Goal: Task Accomplishment & Management: Use online tool/utility

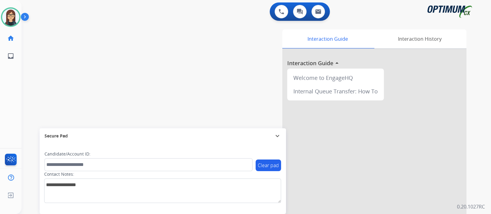
click at [111, 108] on div "swap_horiz Break voice bridge close_fullscreen Connect 3-Way Call merge_type Se…" at bounding box center [248, 150] width 455 height 256
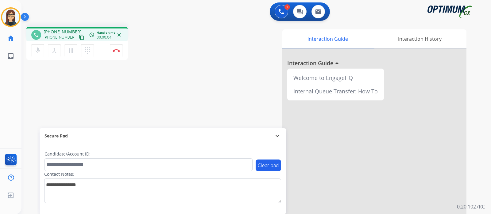
click at [79, 37] on mat-icon "content_copy" at bounding box center [82, 38] width 6 height 6
click at [37, 51] on mat-icon "mic" at bounding box center [37, 50] width 7 height 7
click at [37, 51] on mat-icon "mic_off" at bounding box center [37, 50] width 7 height 7
click at [227, 48] on div "Interaction Guide Interaction History Interaction Guide arrow_drop_up Welcome t…" at bounding box center [328, 153] width 275 height 248
click at [117, 53] on button "Disconnect" at bounding box center [116, 50] width 13 height 13
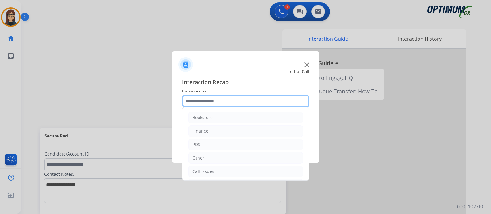
click at [201, 101] on input "text" at bounding box center [245, 101] width 127 height 12
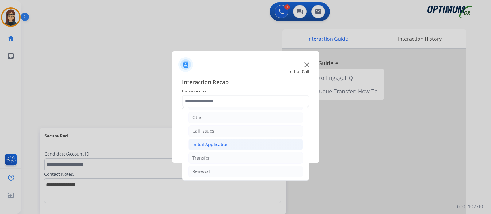
click at [221, 145] on div "Initial Application" at bounding box center [210, 145] width 36 height 6
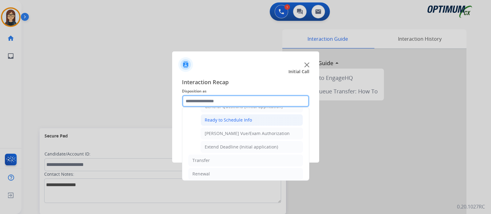
scroll to position [330, 0]
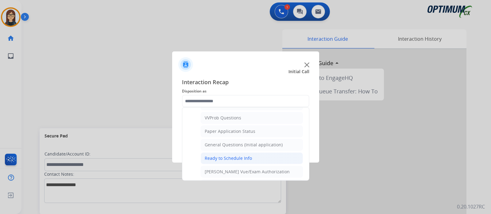
click at [234, 157] on div "Ready to Schedule Info" at bounding box center [228, 159] width 47 height 6
type input "**********"
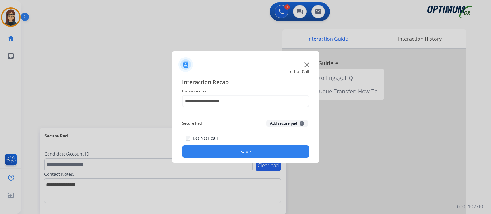
click at [233, 154] on button "Save" at bounding box center [245, 152] width 127 height 12
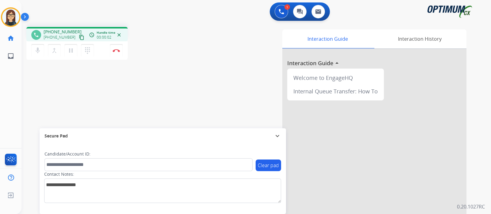
click at [79, 39] on mat-icon "content_copy" at bounding box center [82, 38] width 6 height 6
click at [119, 52] on img at bounding box center [116, 50] width 7 height 3
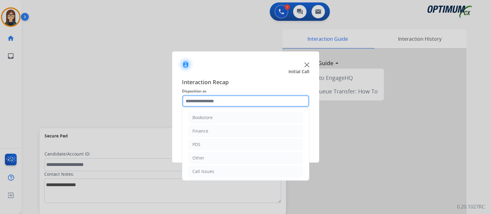
click at [212, 98] on input "text" at bounding box center [245, 101] width 127 height 12
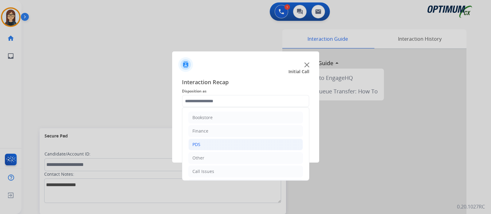
click at [202, 142] on li "PDS" at bounding box center [245, 145] width 114 height 12
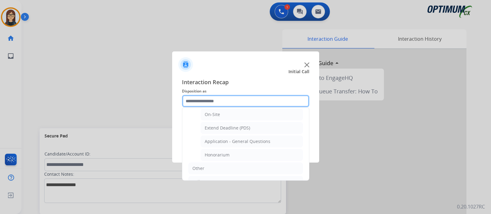
scroll to position [153, 0]
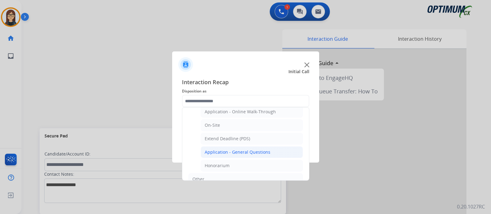
click at [224, 151] on div "Application - General Questions" at bounding box center [238, 152] width 66 height 6
type input "**********"
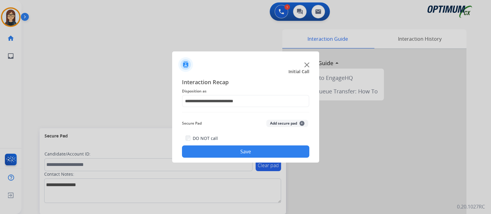
click at [204, 154] on button "Save" at bounding box center [245, 152] width 127 height 12
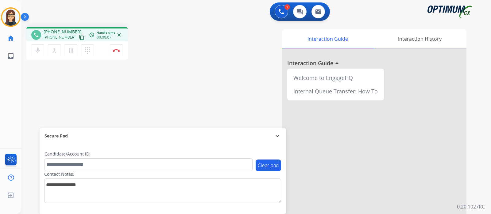
click at [79, 38] on mat-icon "content_copy" at bounding box center [82, 38] width 6 height 6
click at [167, 94] on div "phone [PHONE_NUMBER] [PHONE_NUMBER] content_copy access_time Call metrics Queue…" at bounding box center [248, 150] width 455 height 256
click at [117, 53] on button "Disconnect" at bounding box center [116, 50] width 13 height 13
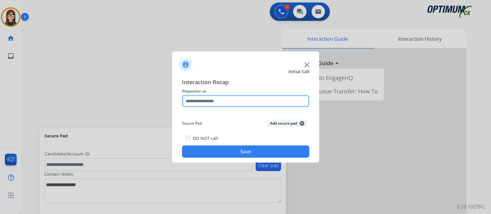
click at [206, 99] on input "text" at bounding box center [245, 101] width 127 height 12
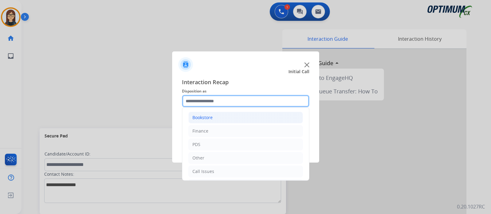
scroll to position [40, 0]
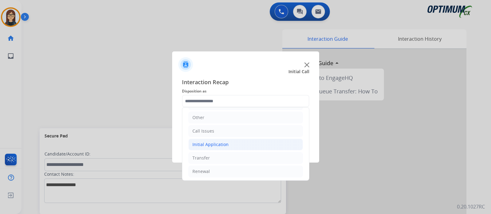
click at [223, 142] on div "Initial Application" at bounding box center [210, 145] width 36 height 6
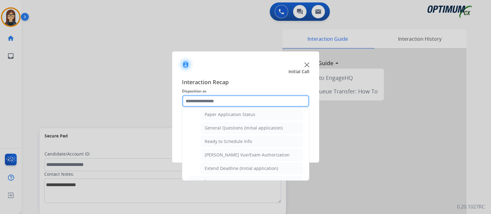
scroll to position [347, 0]
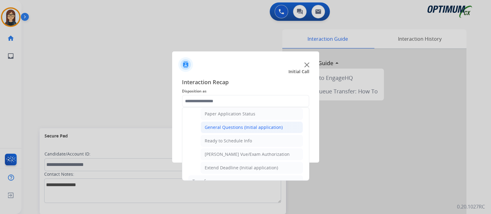
click at [218, 125] on div "General Questions (Initial application)" at bounding box center [244, 128] width 78 height 6
type input "**********"
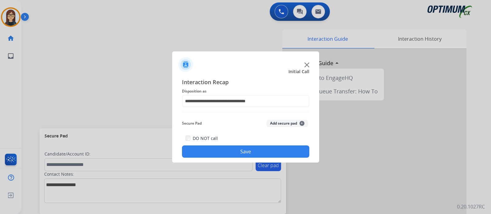
click at [212, 145] on div "DO NOT call Save" at bounding box center [245, 146] width 127 height 23
click at [218, 149] on button "Save" at bounding box center [245, 152] width 127 height 12
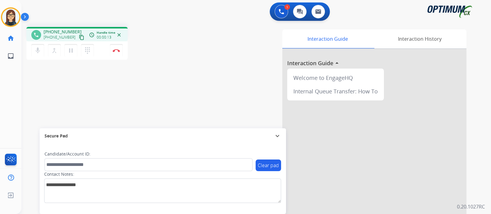
click at [79, 37] on mat-icon "content_copy" at bounding box center [82, 38] width 6 height 6
click at [166, 89] on div "phone [PHONE_NUMBER] [PHONE_NUMBER] content_copy access_time Call metrics Queue…" at bounding box center [248, 150] width 455 height 256
click at [115, 52] on img at bounding box center [116, 50] width 7 height 3
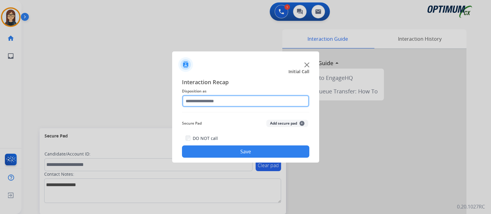
click at [210, 102] on input "text" at bounding box center [245, 101] width 127 height 12
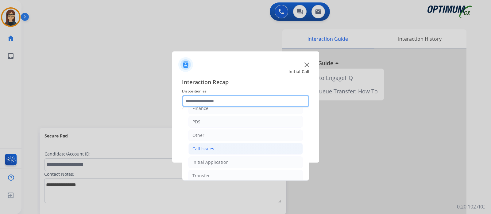
scroll to position [40, 0]
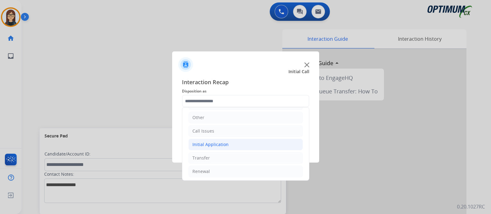
click at [209, 144] on div "Initial Application" at bounding box center [210, 145] width 36 height 6
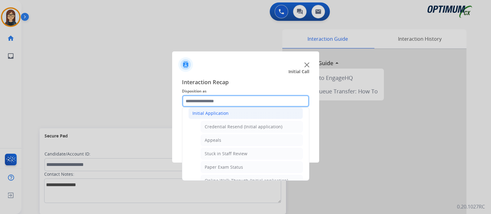
scroll to position [79, 0]
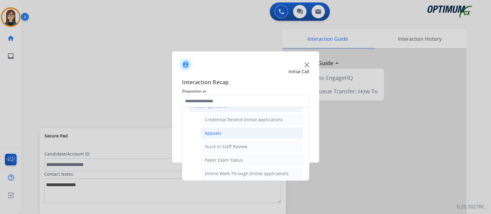
click at [217, 130] on div "Appeals" at bounding box center [213, 133] width 17 height 6
type input "*******"
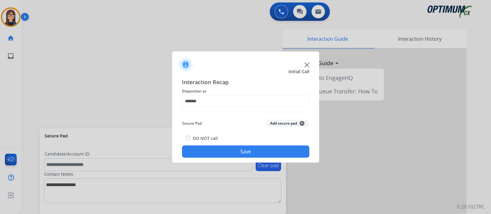
click at [213, 148] on button "Save" at bounding box center [245, 152] width 127 height 12
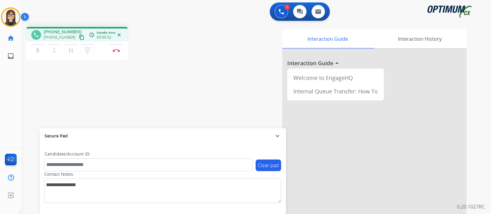
click at [79, 37] on mat-icon "content_copy" at bounding box center [82, 38] width 6 height 6
click at [34, 51] on mat-icon "mic" at bounding box center [37, 50] width 7 height 7
click at [37, 50] on mat-icon "mic_off" at bounding box center [37, 50] width 7 height 7
click at [188, 71] on div "phone [PHONE_NUMBER] [PHONE_NUMBER] content_copy access_time Call metrics Queue…" at bounding box center [248, 150] width 455 height 256
click at [199, 58] on div "Interaction Guide Interaction History Interaction Guide arrow_drop_up Welcome t…" at bounding box center [328, 153] width 275 height 248
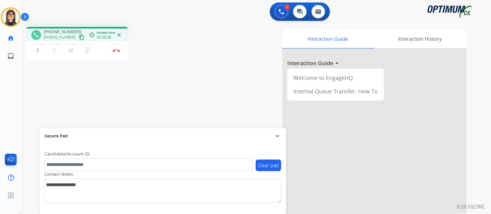
click at [176, 104] on div "phone [PHONE_NUMBER] [PHONE_NUMBER] content_copy access_time Call metrics Queue…" at bounding box center [248, 150] width 455 height 256
click at [37, 52] on mat-icon "mic" at bounding box center [37, 50] width 7 height 7
click at [41, 49] on button "mic_off Mute" at bounding box center [37, 50] width 13 height 13
click at [41, 49] on button "mic Mute" at bounding box center [37, 50] width 13 height 13
click at [78, 92] on div "phone [PHONE_NUMBER] [PHONE_NUMBER] content_copy access_time Call metrics Queue…" at bounding box center [248, 150] width 455 height 256
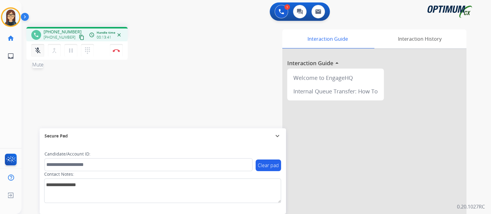
click at [38, 50] on mat-icon "mic_off" at bounding box center [37, 50] width 7 height 7
click at [190, 75] on div "phone [PHONE_NUMBER] [PHONE_NUMBER] content_copy access_time Call metrics Queue…" at bounding box center [248, 150] width 455 height 256
click at [119, 50] on img at bounding box center [116, 50] width 7 height 3
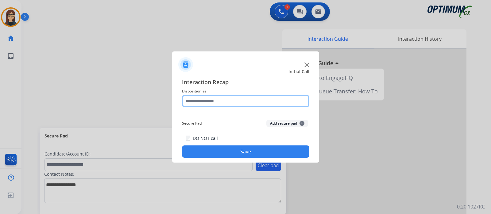
click at [225, 102] on input "text" at bounding box center [245, 101] width 127 height 12
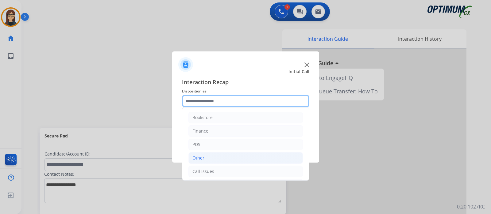
scroll to position [40, 0]
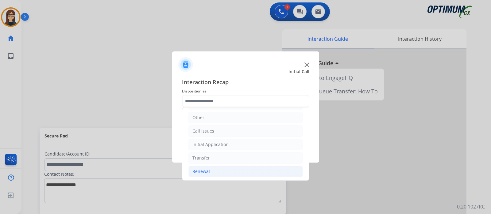
click at [212, 170] on li "Renewal" at bounding box center [245, 172] width 114 height 12
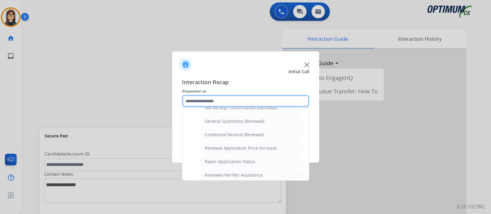
scroll to position [158, 0]
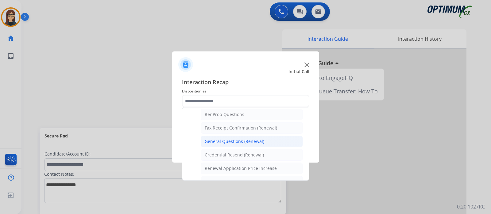
click at [237, 139] on div "General Questions (Renewal)" at bounding box center [235, 142] width 60 height 6
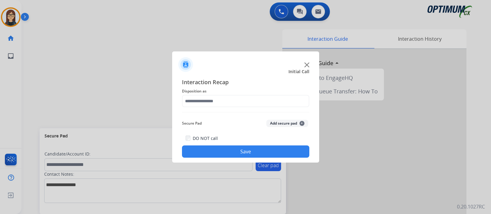
type input "**********"
click at [225, 147] on button "Save" at bounding box center [245, 152] width 127 height 12
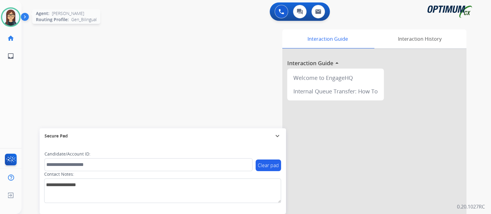
click at [14, 20] on img at bounding box center [10, 17] width 17 height 17
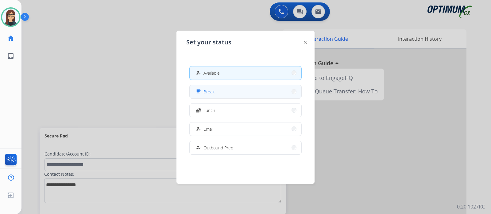
click at [204, 92] on div "free_breakfast Break" at bounding box center [204, 91] width 20 height 7
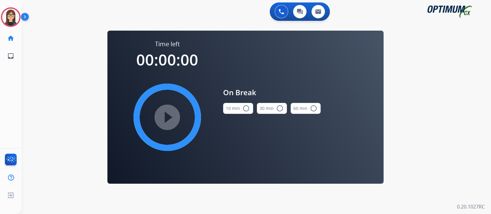
click at [248, 109] on mat-icon "radio_button_unchecked" at bounding box center [245, 108] width 7 height 7
click at [171, 115] on mat-icon "play_circle_filled" at bounding box center [167, 117] width 7 height 7
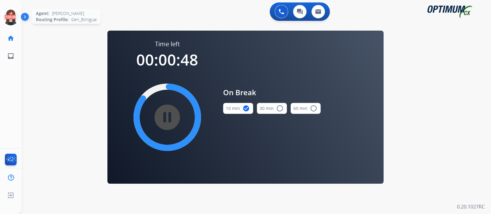
click at [15, 21] on icon at bounding box center [11, 17] width 20 height 20
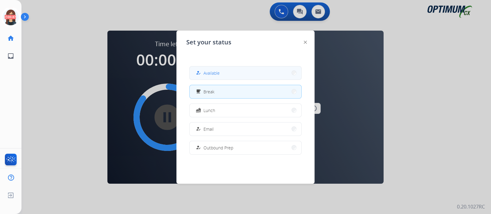
click at [224, 75] on button "how_to_reg Available" at bounding box center [246, 73] width 112 height 13
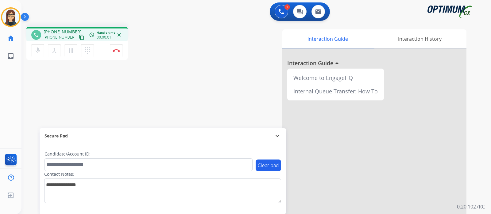
click at [79, 36] on mat-icon "content_copy" at bounding box center [82, 38] width 6 height 6
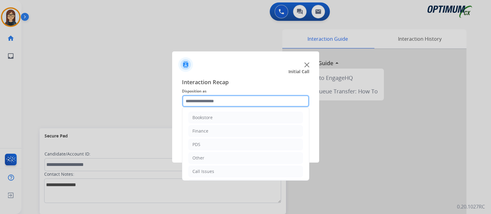
click at [219, 103] on input "text" at bounding box center [245, 101] width 127 height 12
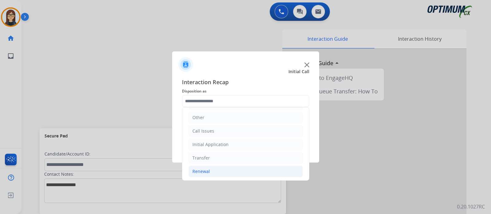
click at [204, 170] on div "Renewal" at bounding box center [200, 172] width 17 height 6
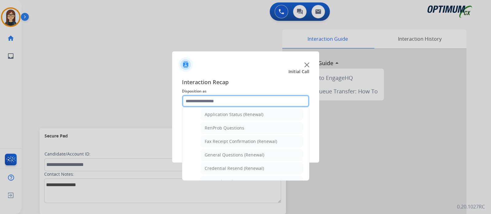
scroll to position [156, 0]
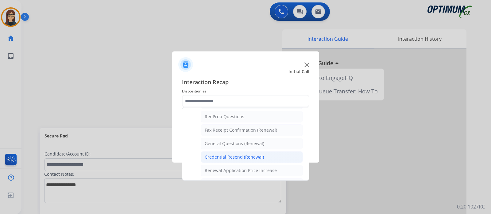
click at [237, 156] on div "Credential Resend (Renewal)" at bounding box center [234, 157] width 59 height 6
type input "**********"
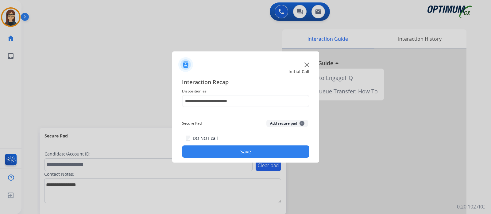
click at [236, 156] on button "Save" at bounding box center [245, 152] width 127 height 12
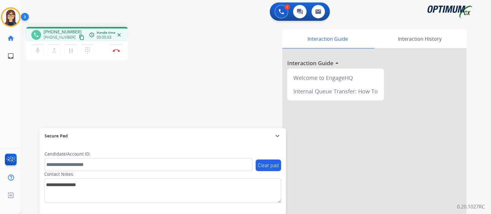
click at [79, 35] on mat-icon "content_copy" at bounding box center [82, 38] width 6 height 6
click at [38, 49] on mat-icon "mic" at bounding box center [37, 50] width 7 height 7
click at [41, 51] on mat-icon "mic_off" at bounding box center [37, 50] width 7 height 7
click at [185, 73] on div "phone [PHONE_NUMBER] [PHONE_NUMBER] content_copy access_time Call metrics Queue…" at bounding box center [248, 150] width 455 height 256
click at [207, 75] on div "Interaction Guide Interaction History Interaction Guide arrow_drop_up Welcome t…" at bounding box center [328, 153] width 275 height 248
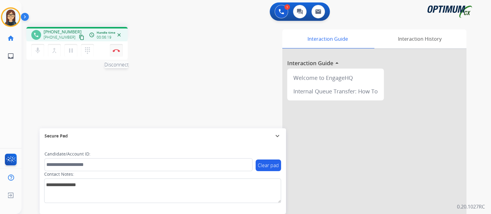
click at [118, 53] on button "Disconnect" at bounding box center [116, 50] width 13 height 13
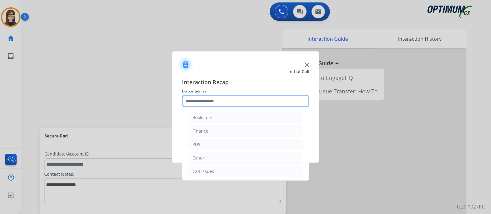
click at [217, 97] on input "text" at bounding box center [245, 101] width 127 height 12
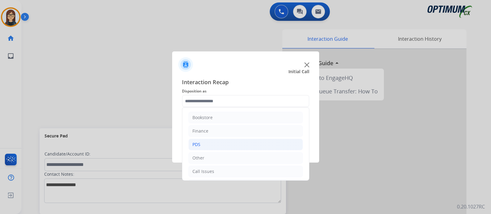
click at [202, 144] on li "PDS" at bounding box center [245, 145] width 114 height 12
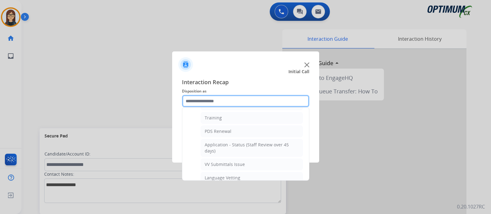
scroll to position [76, 0]
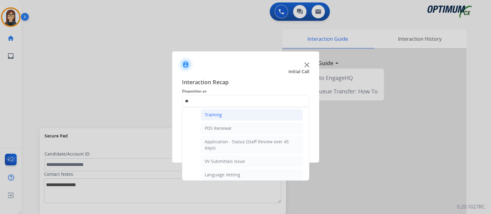
click at [208, 115] on div "Training" at bounding box center [213, 115] width 17 height 6
type input "********"
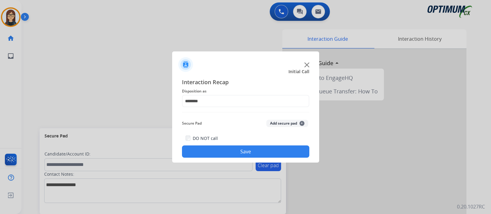
click at [224, 144] on div "DO NOT call Save" at bounding box center [245, 146] width 127 height 23
click at [225, 152] on button "Save" at bounding box center [245, 152] width 127 height 12
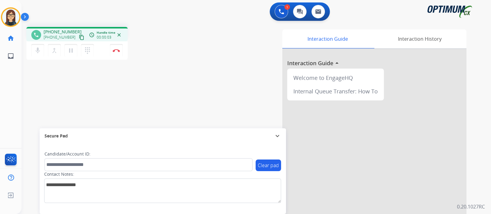
click at [79, 37] on mat-icon "content_copy" at bounding box center [82, 38] width 6 height 6
click at [168, 65] on div "phone [PHONE_NUMBER] [PHONE_NUMBER] content_copy access_time Call metrics Queue…" at bounding box center [248, 150] width 455 height 256
click at [207, 30] on div "Interaction Guide Interaction History Interaction Guide arrow_drop_up Welcome t…" at bounding box center [328, 153] width 275 height 248
click at [182, 75] on div "phone [PHONE_NUMBER] [PHONE_NUMBER] content_copy access_time Call metrics Queue…" at bounding box center [248, 150] width 455 height 256
click at [40, 48] on mat-icon "mic" at bounding box center [37, 50] width 7 height 7
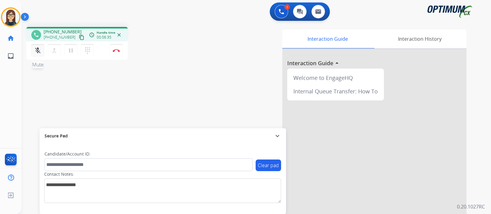
click at [40, 48] on mat-icon "mic_off" at bounding box center [37, 50] width 7 height 7
click at [116, 51] on img at bounding box center [116, 50] width 7 height 3
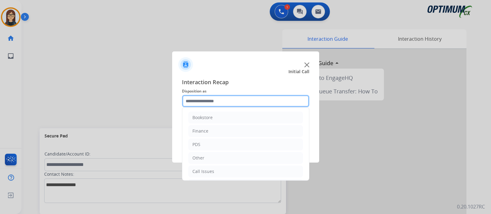
click at [210, 98] on input "text" at bounding box center [245, 101] width 127 height 12
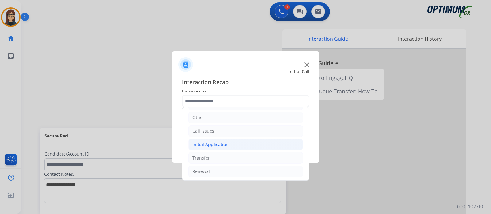
click at [210, 142] on div "Initial Application" at bounding box center [210, 145] width 36 height 6
click at [207, 172] on div "Renewal" at bounding box center [200, 172] width 17 height 6
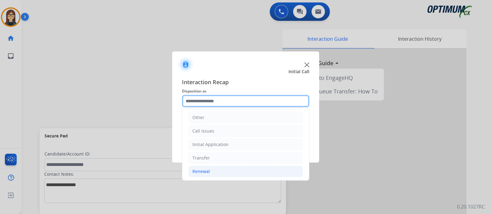
scroll to position [232, 0]
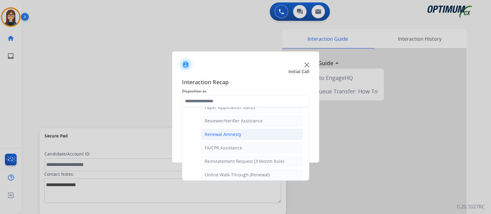
click at [228, 132] on div "Renewal Amnesty" at bounding box center [223, 135] width 37 height 6
type input "**********"
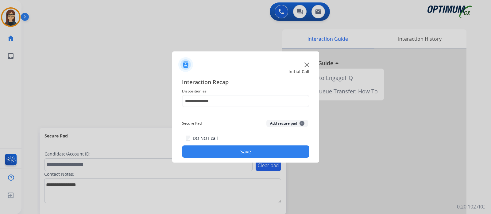
click at [214, 152] on button "Save" at bounding box center [245, 152] width 127 height 12
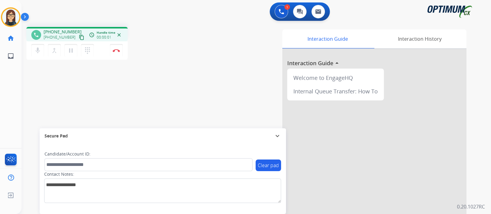
click at [79, 37] on mat-icon "content_copy" at bounding box center [82, 38] width 6 height 6
click at [153, 81] on div "phone [PHONE_NUMBER] [PHONE_NUMBER] content_copy access_time Call metrics Queue…" at bounding box center [248, 150] width 455 height 256
click at [116, 50] on img at bounding box center [116, 50] width 7 height 3
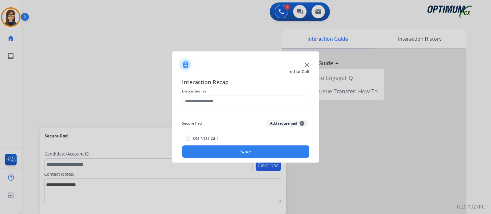
click at [214, 93] on span "Disposition as" at bounding box center [245, 91] width 127 height 7
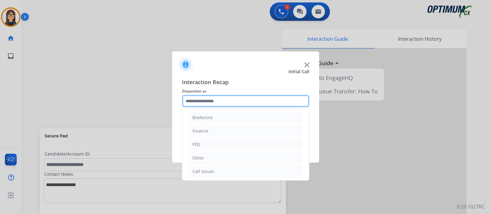
click at [215, 100] on input "text" at bounding box center [245, 101] width 127 height 12
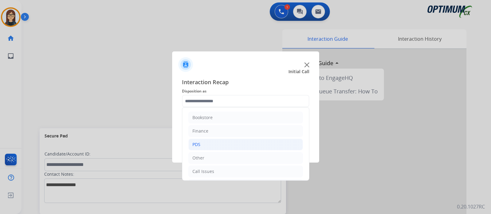
click at [203, 143] on li "PDS" at bounding box center [245, 145] width 114 height 12
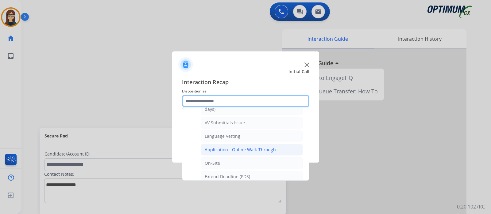
scroll to position [153, 0]
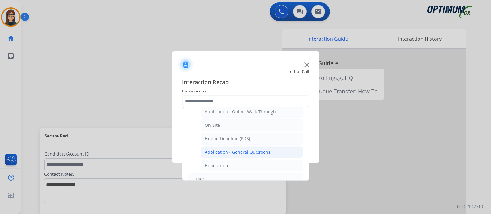
click at [234, 149] on div "Application - General Questions" at bounding box center [238, 152] width 66 height 6
type input "**********"
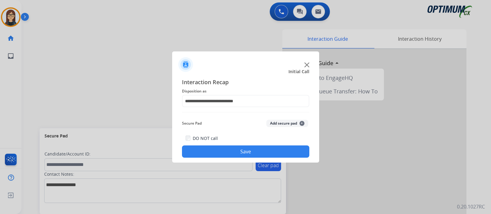
click at [221, 148] on button "Save" at bounding box center [245, 152] width 127 height 12
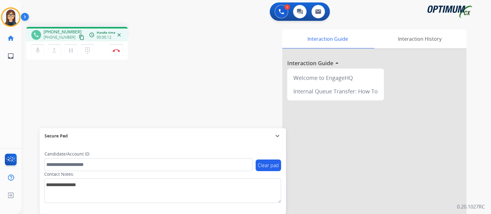
click at [79, 37] on mat-icon "content_copy" at bounding box center [82, 38] width 6 height 6
click at [181, 94] on div "phone [PHONE_NUMBER] [PHONE_NUMBER] content_copy access_time Call metrics Queue…" at bounding box center [248, 150] width 455 height 256
click at [194, 66] on div "Interaction Guide Interaction History Interaction Guide arrow_drop_up Welcome t…" at bounding box center [328, 153] width 275 height 248
click at [201, 24] on div "phone [PHONE_NUMBER] [PHONE_NUMBER] content_copy access_time Call metrics Queue…" at bounding box center [248, 150] width 455 height 256
click at [36, 52] on mat-icon "mic" at bounding box center [37, 50] width 7 height 7
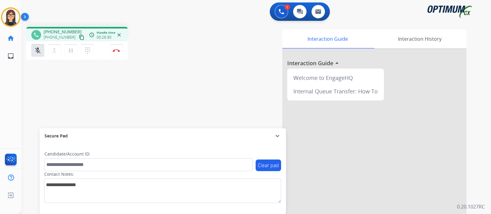
click at [172, 42] on div "phone [PHONE_NUMBER] [PHONE_NUMBER] content_copy access_time Call metrics Queue…" at bounding box center [107, 44] width 162 height 35
click at [208, 39] on div "Interaction Guide Interaction History Interaction Guide arrow_drop_up Welcome t…" at bounding box center [328, 153] width 275 height 248
click at [39, 51] on mat-icon "mic_off" at bounding box center [37, 50] width 7 height 7
click at [172, 86] on div "phone [PHONE_NUMBER] [PHONE_NUMBER] content_copy access_time Call metrics Queue…" at bounding box center [248, 150] width 455 height 256
click at [222, 84] on div "Interaction Guide Interaction History Interaction Guide arrow_drop_up Welcome t…" at bounding box center [328, 153] width 275 height 248
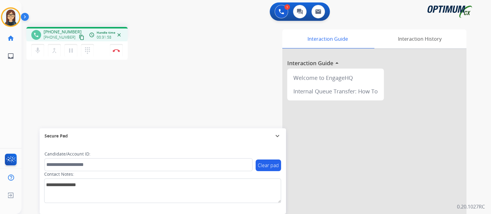
click at [186, 61] on div "phone [PHONE_NUMBER] [PHONE_NUMBER] content_copy access_time Call metrics Queue…" at bounding box center [107, 44] width 162 height 35
click at [215, 30] on div "Interaction Guide Interaction History Interaction Guide arrow_drop_up Welcome t…" at bounding box center [328, 153] width 275 height 248
click at [206, 43] on div "Interaction Guide Interaction History Interaction Guide arrow_drop_up Welcome t…" at bounding box center [328, 153] width 275 height 248
click at [41, 49] on button "mic Mute" at bounding box center [37, 50] width 13 height 13
click at [39, 52] on mat-icon "mic_off" at bounding box center [37, 50] width 7 height 7
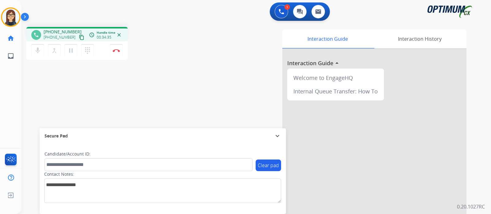
click at [175, 57] on div "phone [PHONE_NUMBER] [PHONE_NUMBER] content_copy access_time Call metrics Queue…" at bounding box center [107, 44] width 162 height 35
click at [116, 52] on img at bounding box center [116, 50] width 7 height 3
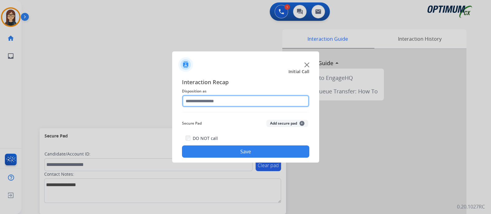
click at [210, 103] on input "text" at bounding box center [245, 101] width 127 height 12
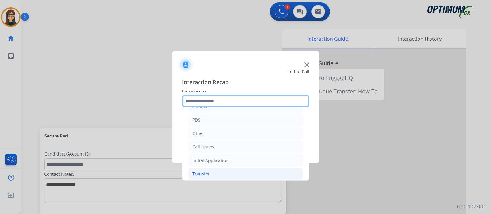
scroll to position [40, 0]
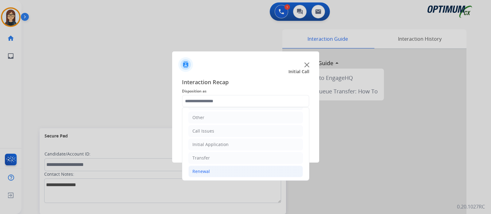
click at [204, 171] on div "Renewal" at bounding box center [200, 172] width 17 height 6
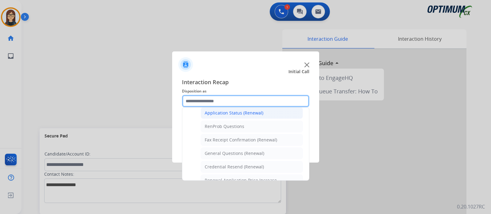
scroll to position [158, 0]
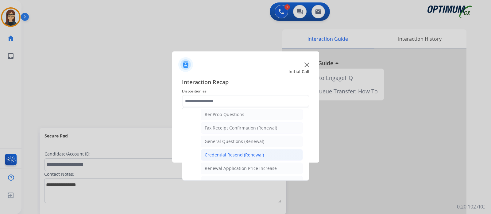
click at [228, 153] on div "Credential Resend (Renewal)" at bounding box center [234, 155] width 59 height 6
type input "**********"
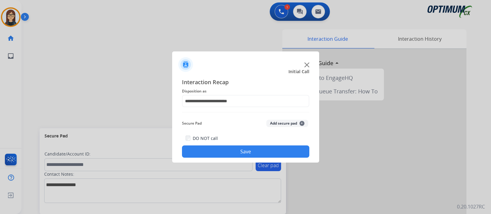
click at [221, 152] on button "Save" at bounding box center [245, 152] width 127 height 12
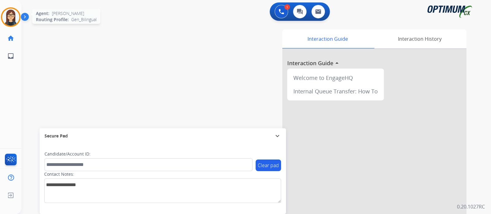
click at [10, 17] on img at bounding box center [10, 17] width 17 height 17
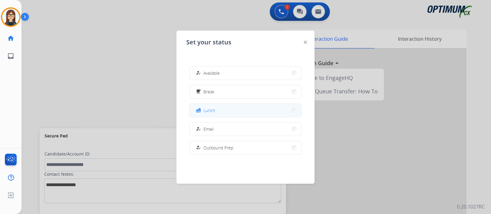
click at [209, 108] on span "Lunch" at bounding box center [209, 110] width 12 height 6
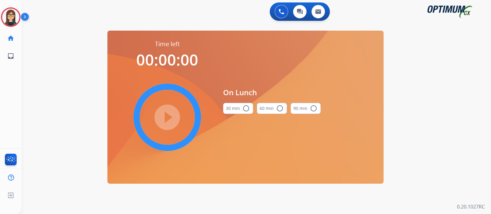
click at [246, 108] on mat-icon "radio_button_unchecked" at bounding box center [245, 108] width 7 height 7
click at [168, 114] on mat-icon "play_circle_filled" at bounding box center [167, 117] width 7 height 7
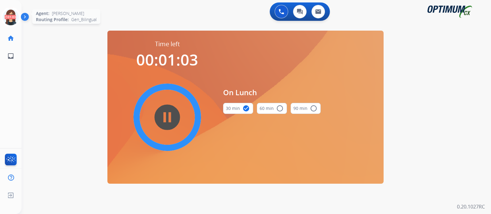
click at [9, 16] on icon at bounding box center [11, 17] width 20 height 20
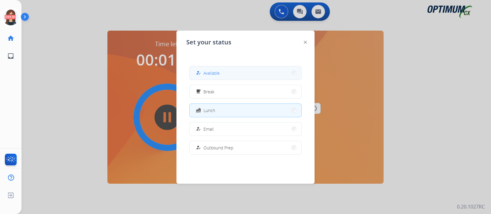
click at [220, 74] on span "Available" at bounding box center [211, 73] width 16 height 6
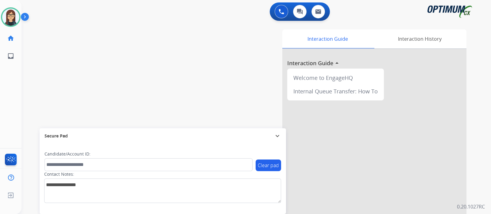
click at [200, 56] on div "Interaction Guide Interaction History Interaction Guide arrow_drop_up Welcome t…" at bounding box center [328, 153] width 275 height 248
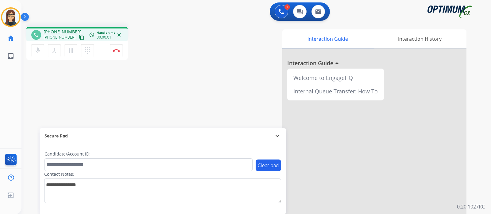
click at [79, 37] on mat-icon "content_copy" at bounding box center [82, 38] width 6 height 6
click at [115, 52] on button "Disconnect" at bounding box center [116, 50] width 13 height 13
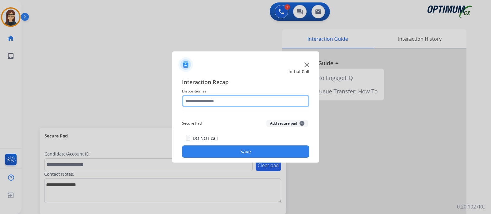
click at [206, 103] on input "text" at bounding box center [245, 101] width 127 height 12
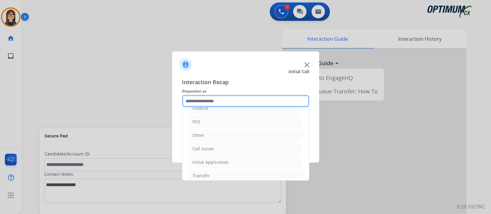
scroll to position [40, 0]
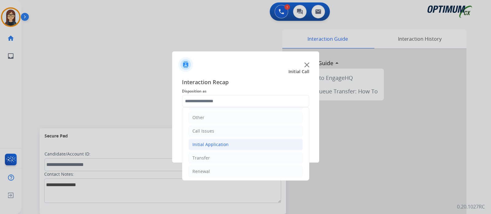
click at [216, 144] on div "Initial Application" at bounding box center [210, 145] width 36 height 6
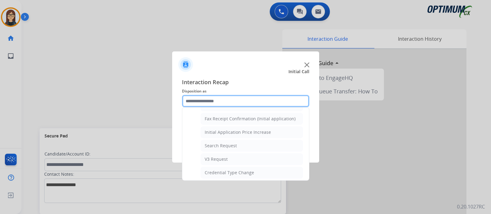
scroll to position [347, 0]
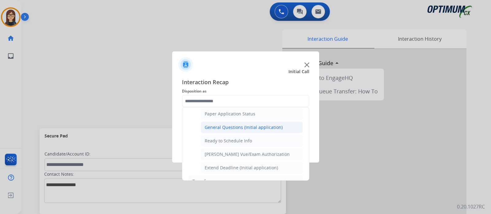
click at [235, 125] on div "General Questions (Initial application)" at bounding box center [244, 128] width 78 height 6
type input "**********"
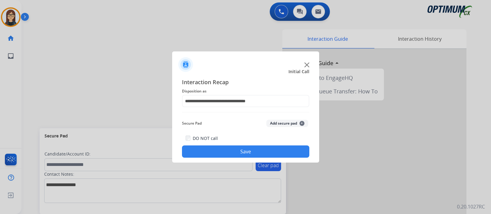
click at [217, 150] on button "Save" at bounding box center [245, 152] width 127 height 12
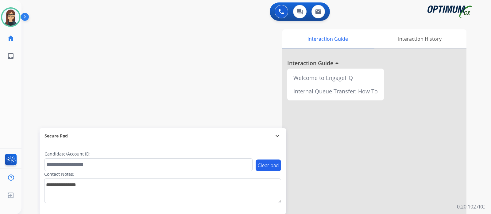
click at [153, 48] on div "swap_horiz Break voice bridge close_fullscreen Connect 3-Way Call merge_type Se…" at bounding box center [248, 150] width 455 height 256
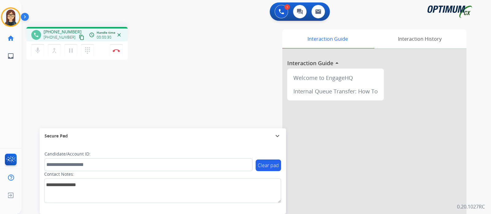
click at [79, 36] on mat-icon "content_copy" at bounding box center [82, 38] width 6 height 6
click at [164, 63] on div "phone [PHONE_NUMBER] [PHONE_NUMBER] content_copy access_time Call metrics Queue…" at bounding box center [248, 150] width 455 height 256
click at [189, 49] on div "phone [PHONE_NUMBER] [PHONE_NUMBER] content_copy access_time Call metrics Queue…" at bounding box center [248, 150] width 455 height 256
click at [116, 52] on button "Disconnect" at bounding box center [116, 50] width 13 height 13
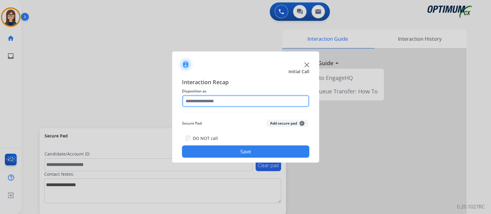
click at [213, 99] on input "text" at bounding box center [245, 101] width 127 height 12
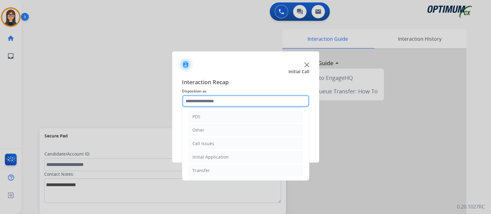
scroll to position [40, 0]
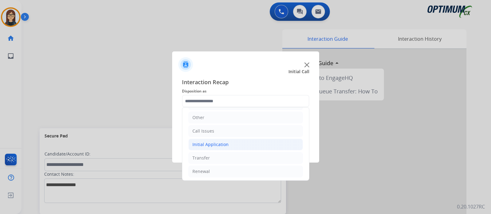
click at [213, 146] on div "Initial Application" at bounding box center [210, 145] width 36 height 6
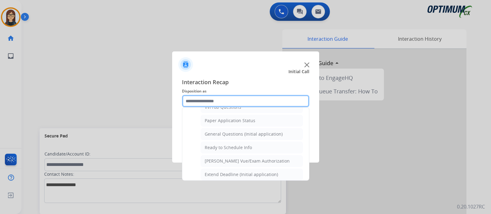
scroll to position [330, 0]
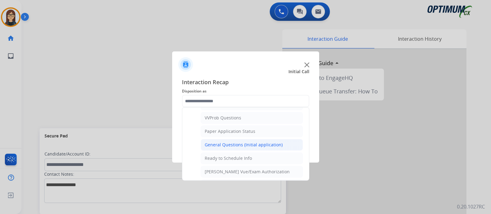
click at [242, 142] on div "General Questions (Initial application)" at bounding box center [244, 145] width 78 height 6
type input "**********"
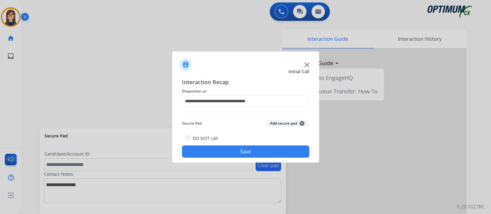
click at [219, 148] on button "Save" at bounding box center [245, 152] width 127 height 12
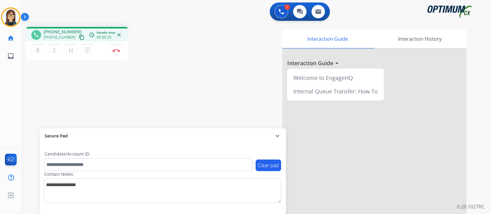
click at [79, 36] on mat-icon "content_copy" at bounding box center [82, 38] width 6 height 6
click at [182, 104] on div "phone [PHONE_NUMBER] [PHONE_NUMBER] content_copy access_time Call metrics Queue…" at bounding box center [248, 150] width 455 height 256
click at [187, 89] on div "phone [PHONE_NUMBER] [PHONE_NUMBER] content_copy access_time Call metrics Queue…" at bounding box center [248, 150] width 455 height 256
click at [115, 51] on img at bounding box center [116, 50] width 7 height 3
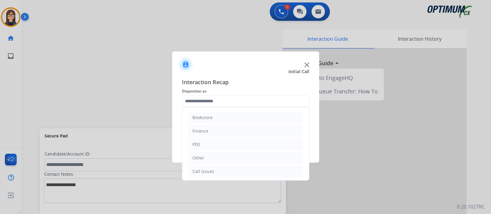
click at [211, 101] on input "text" at bounding box center [245, 101] width 127 height 12
click at [202, 172] on div "Renewal" at bounding box center [200, 172] width 17 height 6
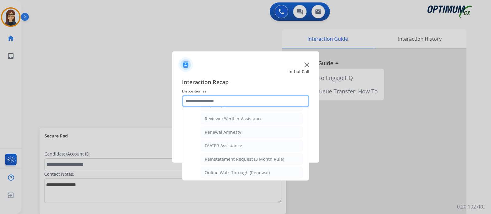
scroll to position [158, 0]
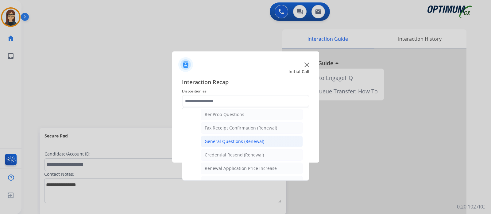
click at [229, 141] on div "General Questions (Renewal)" at bounding box center [235, 142] width 60 height 6
type input "**********"
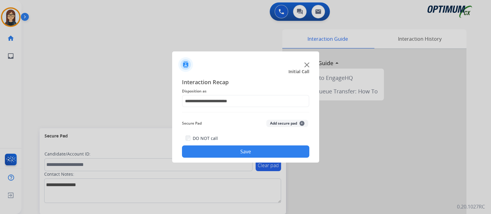
click at [226, 151] on button "Save" at bounding box center [245, 152] width 127 height 12
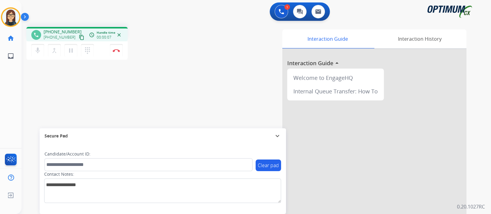
click at [79, 39] on mat-icon "content_copy" at bounding box center [82, 38] width 6 height 6
click at [37, 51] on mat-icon "mic" at bounding box center [37, 50] width 7 height 7
click at [38, 52] on mat-icon "mic_off" at bounding box center [37, 50] width 7 height 7
click at [117, 52] on img at bounding box center [116, 50] width 7 height 3
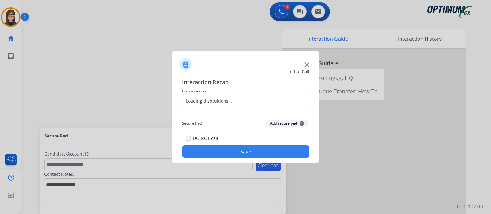
click at [221, 103] on div "Loading dispositions..." at bounding box center [207, 101] width 50 height 6
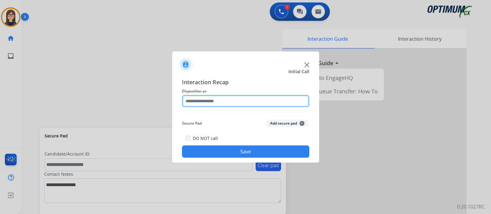
click at [221, 103] on input "text" at bounding box center [245, 101] width 127 height 12
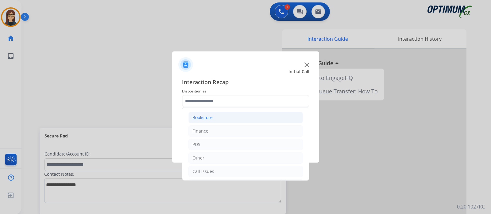
click at [204, 116] on div "Bookstore" at bounding box center [202, 118] width 20 height 6
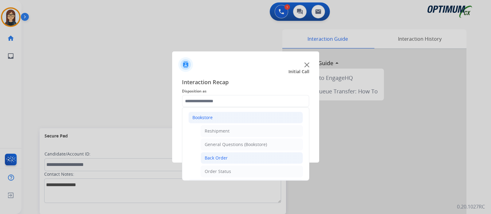
click at [216, 155] on div "Back Order" at bounding box center [216, 158] width 23 height 6
type input "**********"
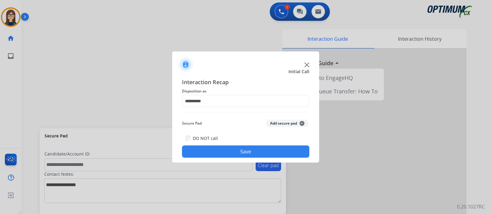
click at [212, 146] on button "Save" at bounding box center [245, 152] width 127 height 12
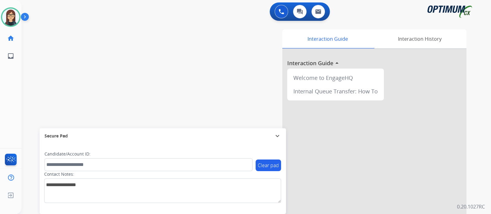
click at [140, 57] on div "swap_horiz Break voice bridge close_fullscreen Connect 3-Way Call merge_type Se…" at bounding box center [248, 150] width 455 height 256
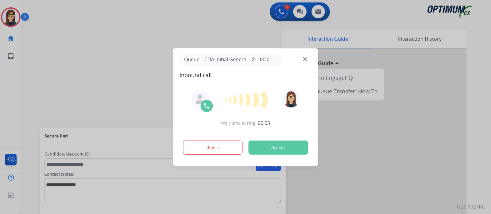
click at [129, 85] on div at bounding box center [245, 107] width 491 height 214
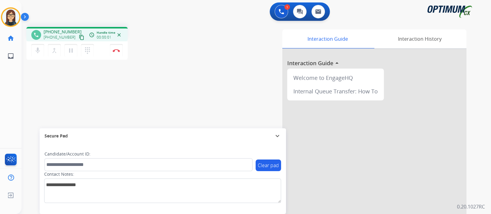
click at [79, 36] on mat-icon "content_copy" at bounding box center [82, 38] width 6 height 6
click at [37, 52] on mat-icon "mic" at bounding box center [37, 50] width 7 height 7
click at [37, 49] on mat-icon "mic_off" at bounding box center [37, 50] width 7 height 7
click at [169, 71] on div "phone [PHONE_NUMBER] [PHONE_NUMBER] content_copy access_time Call metrics Queue…" at bounding box center [248, 150] width 455 height 256
click at [115, 52] on button "Disconnect" at bounding box center [116, 50] width 13 height 13
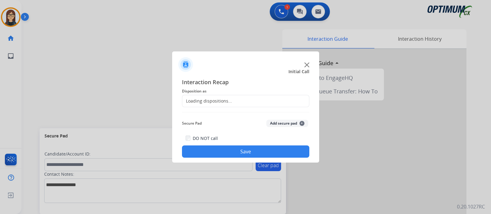
click at [198, 103] on div "Loading dispositions..." at bounding box center [207, 101] width 50 height 6
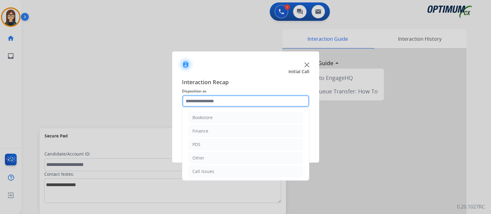
click at [198, 103] on input "text" at bounding box center [245, 101] width 127 height 12
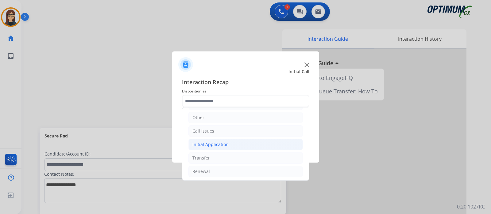
click at [211, 145] on div "Initial Application" at bounding box center [210, 145] width 36 height 6
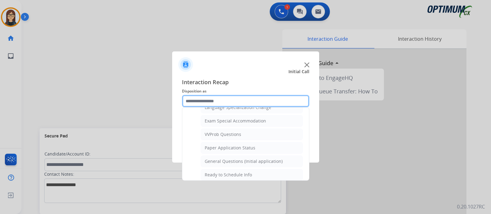
scroll to position [368, 0]
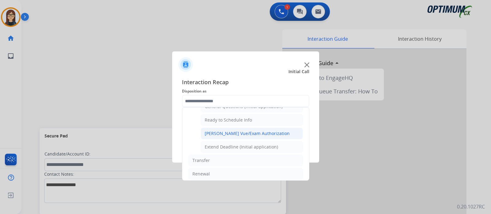
click at [262, 131] on div "[PERSON_NAME] Vue/Exam Authorization" at bounding box center [247, 134] width 85 height 6
type input "**********"
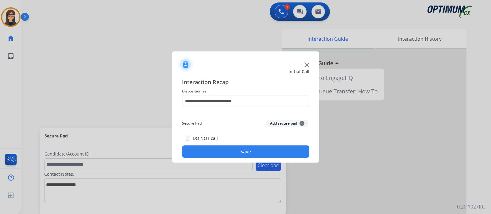
click at [216, 149] on button "Save" at bounding box center [245, 152] width 127 height 12
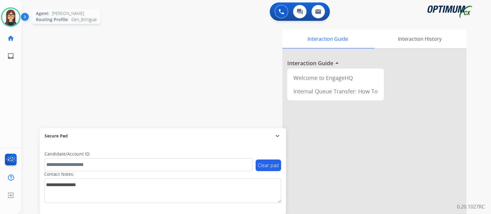
click at [11, 18] on img at bounding box center [10, 17] width 17 height 17
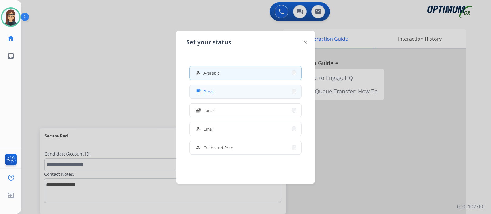
click at [208, 92] on span "Break" at bounding box center [208, 92] width 11 height 6
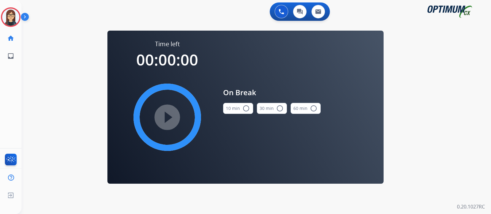
click at [249, 108] on button "10 min radio_button_unchecked" at bounding box center [238, 108] width 30 height 11
click at [171, 114] on mat-icon "play_circle_filled" at bounding box center [167, 117] width 7 height 7
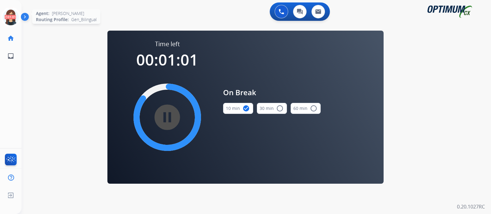
click at [10, 18] on icon at bounding box center [11, 17] width 20 height 20
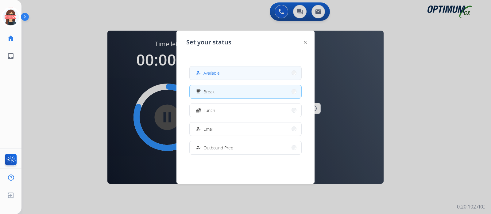
click at [213, 70] on span "Available" at bounding box center [211, 73] width 16 height 6
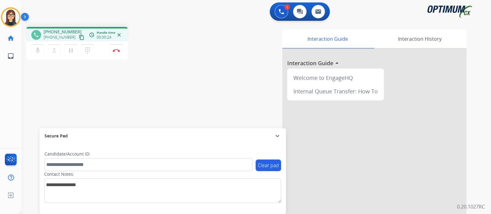
click at [79, 37] on mat-icon "content_copy" at bounding box center [82, 38] width 6 height 6
click at [38, 49] on mat-icon "mic" at bounding box center [37, 50] width 7 height 7
click at [35, 50] on mat-icon "mic_off" at bounding box center [37, 50] width 7 height 7
click at [219, 53] on div "Interaction Guide Interaction History Interaction Guide arrow_drop_up Welcome t…" at bounding box center [328, 153] width 275 height 248
click at [188, 77] on div "phone [PHONE_NUMBER] [PHONE_NUMBER] content_copy access_time Call metrics Queue…" at bounding box center [248, 150] width 455 height 256
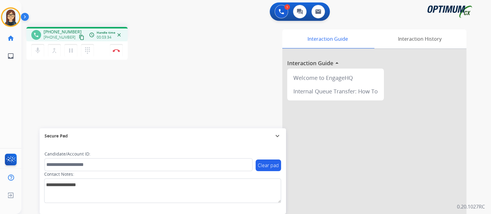
click at [168, 52] on div "phone [PHONE_NUMBER] [PHONE_NUMBER] content_copy access_time Call metrics Queue…" at bounding box center [107, 44] width 162 height 35
click at [192, 69] on div "Interaction Guide Interaction History Interaction Guide arrow_drop_up Welcome t…" at bounding box center [328, 153] width 275 height 248
click at [117, 52] on img at bounding box center [116, 50] width 7 height 3
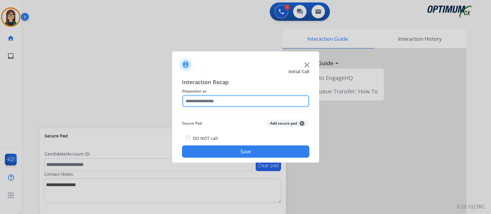
click at [210, 102] on input "text" at bounding box center [245, 101] width 127 height 12
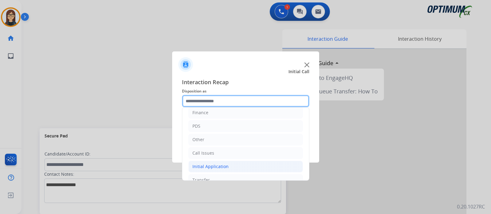
scroll to position [0, 0]
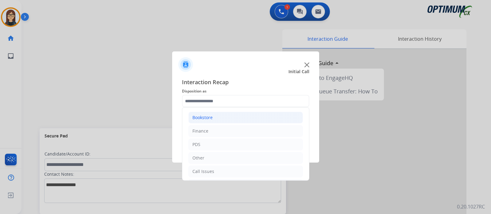
click at [214, 116] on li "Bookstore" at bounding box center [245, 118] width 114 height 12
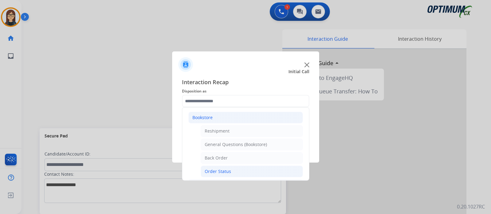
click at [219, 172] on div "Order Status" at bounding box center [218, 172] width 26 height 6
type input "**********"
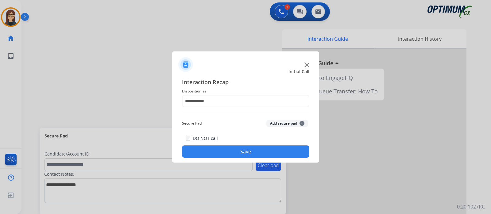
click at [215, 152] on button "Save" at bounding box center [245, 152] width 127 height 12
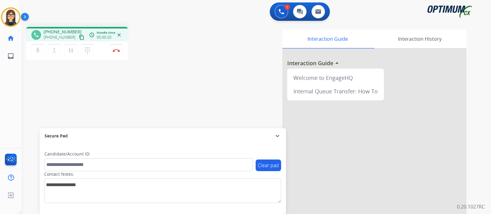
click at [79, 38] on mat-icon "content_copy" at bounding box center [82, 38] width 6 height 6
click at [39, 51] on mat-icon "mic" at bounding box center [37, 50] width 7 height 7
click at [41, 53] on button "mic_off Mute" at bounding box center [37, 50] width 13 height 13
click at [120, 48] on button "Disconnect" at bounding box center [116, 50] width 13 height 13
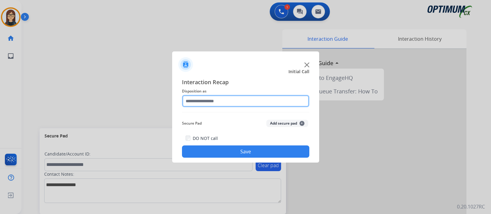
click at [233, 99] on input "text" at bounding box center [245, 101] width 127 height 12
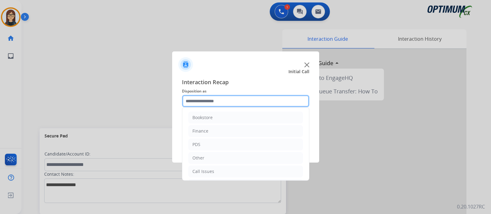
scroll to position [38, 0]
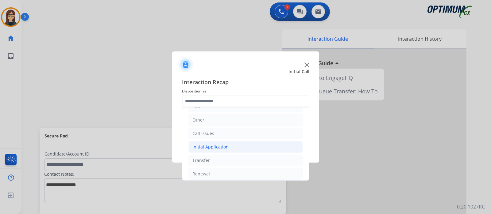
click at [205, 145] on div "Initial Application" at bounding box center [210, 147] width 36 height 6
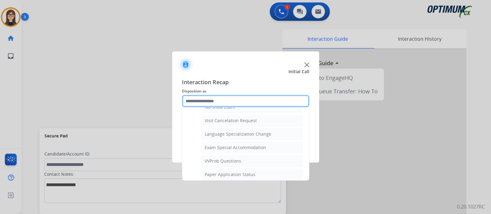
scroll to position [306, 0]
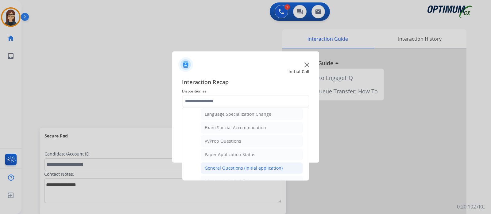
click at [239, 165] on div "General Questions (Initial application)" at bounding box center [244, 168] width 78 height 6
type input "**********"
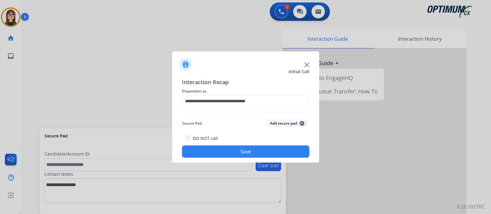
click at [229, 148] on button "Save" at bounding box center [245, 152] width 127 height 12
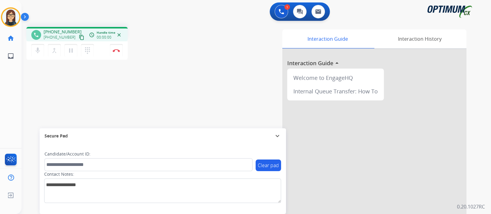
click at [79, 37] on mat-icon "content_copy" at bounding box center [82, 38] width 6 height 6
click at [40, 55] on button "mic Mute" at bounding box center [37, 50] width 13 height 13
click at [41, 54] on button "mic_off Mute" at bounding box center [37, 50] width 13 height 13
click at [37, 52] on mat-icon "mic" at bounding box center [37, 50] width 7 height 7
click at [40, 52] on mat-icon "mic_off" at bounding box center [37, 50] width 7 height 7
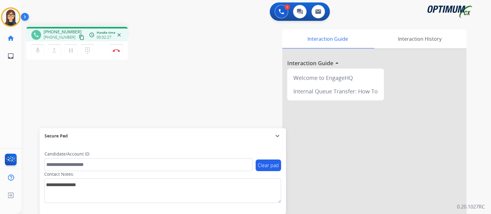
click at [201, 71] on div "Interaction Guide Interaction History Interaction Guide arrow_drop_up Welcome t…" at bounding box center [328, 153] width 275 height 248
click at [186, 54] on div "phone [PHONE_NUMBER] [PHONE_NUMBER] content_copy access_time Call metrics Queue…" at bounding box center [107, 44] width 162 height 35
click at [184, 31] on div "phone [PHONE_NUMBER] [PHONE_NUMBER] content_copy access_time Call metrics Queue…" at bounding box center [107, 44] width 162 height 35
click at [173, 45] on div "phone [PHONE_NUMBER] [PHONE_NUMBER] content_copy access_time Call metrics Queue…" at bounding box center [107, 44] width 162 height 35
click at [173, 85] on div "phone [PHONE_NUMBER] [PHONE_NUMBER] content_copy access_time Call metrics Queue…" at bounding box center [248, 150] width 455 height 256
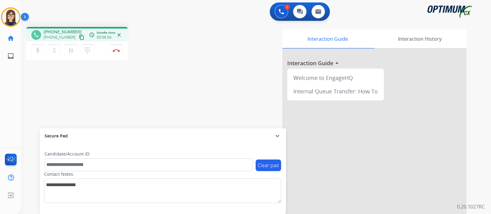
click at [181, 37] on div "phone [PHONE_NUMBER] [PHONE_NUMBER] content_copy access_time Call metrics Queue…" at bounding box center [107, 44] width 162 height 35
click at [114, 52] on img at bounding box center [116, 50] width 7 height 3
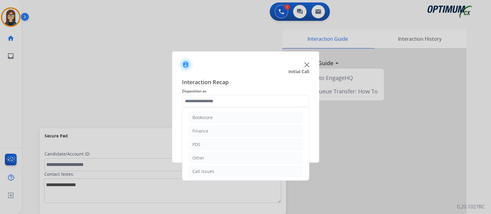
click at [207, 103] on input "text" at bounding box center [245, 101] width 127 height 12
click at [208, 169] on div "Renewal" at bounding box center [200, 172] width 17 height 6
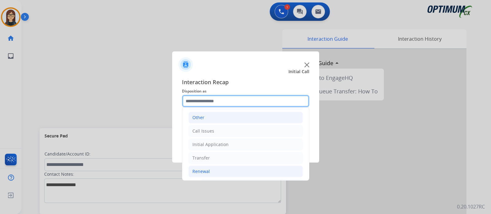
scroll to position [234, 0]
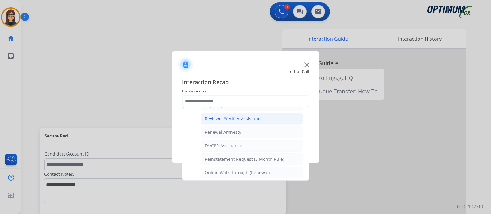
click at [251, 117] on div "Reviewer/Verifier Assistance" at bounding box center [234, 119] width 58 height 6
type input "**********"
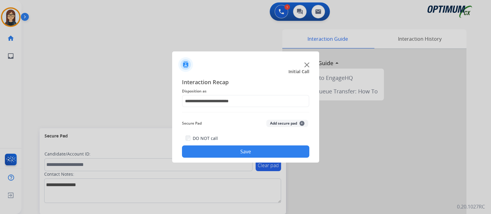
click at [239, 148] on button "Save" at bounding box center [245, 152] width 127 height 12
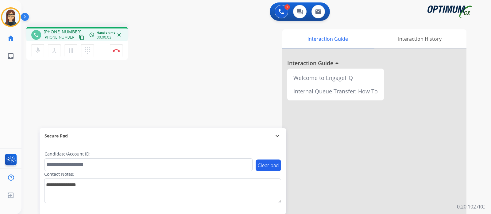
click at [79, 40] on mat-icon "content_copy" at bounding box center [82, 38] width 6 height 6
click at [194, 64] on div "Interaction Guide Interaction History Interaction Guide arrow_drop_up Welcome t…" at bounding box center [328, 153] width 275 height 248
click at [219, 62] on div "Interaction Guide Interaction History Interaction Guide arrow_drop_up Welcome t…" at bounding box center [328, 153] width 275 height 248
click at [114, 52] on button "Disconnect" at bounding box center [116, 50] width 13 height 13
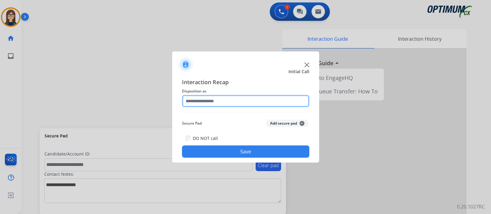
click at [198, 100] on input "text" at bounding box center [245, 101] width 127 height 12
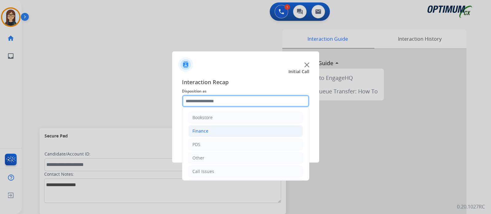
scroll to position [40, 0]
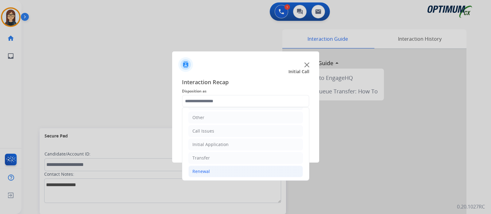
click at [210, 170] on li "Renewal" at bounding box center [245, 172] width 114 height 12
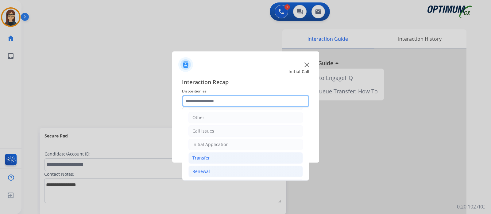
scroll to position [232, 0]
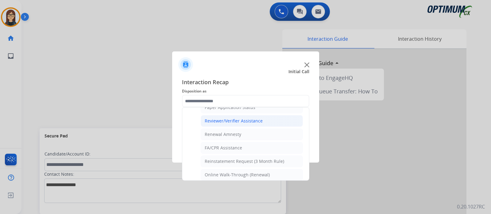
click at [241, 119] on div "Reviewer/Verifier Assistance" at bounding box center [234, 121] width 58 height 6
type input "**********"
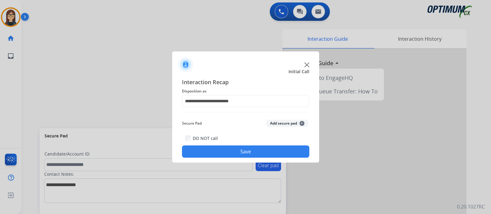
click at [242, 156] on button "Save" at bounding box center [245, 152] width 127 height 12
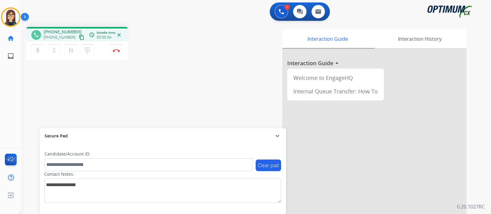
click at [79, 39] on mat-icon "content_copy" at bounding box center [82, 38] width 6 height 6
click at [196, 19] on div "1 Voice Interactions 0 Chat Interactions 0 Email Interactions" at bounding box center [252, 12] width 447 height 20
click at [160, 19] on div "1 Voice Interactions 0 Chat Interactions 0 Email Interactions" at bounding box center [252, 12] width 447 height 20
click at [175, 80] on div "phone [PHONE_NUMBER] [PHONE_NUMBER] content_copy access_time Call metrics Queue…" at bounding box center [248, 150] width 455 height 256
click at [182, 79] on div "phone [PHONE_NUMBER] [PHONE_NUMBER] content_copy access_time Call metrics Queue…" at bounding box center [248, 150] width 455 height 256
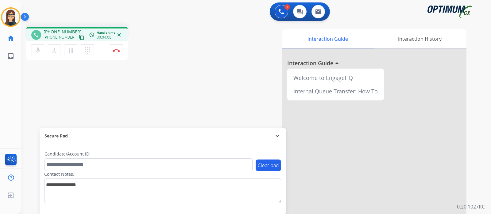
click at [195, 51] on div "Interaction Guide Interaction History Interaction Guide arrow_drop_up Welcome t…" at bounding box center [328, 153] width 275 height 248
click at [191, 49] on div "phone [PHONE_NUMBER] [PHONE_NUMBER] content_copy access_time Call metrics Queue…" at bounding box center [248, 150] width 455 height 256
click at [115, 51] on img at bounding box center [116, 50] width 7 height 3
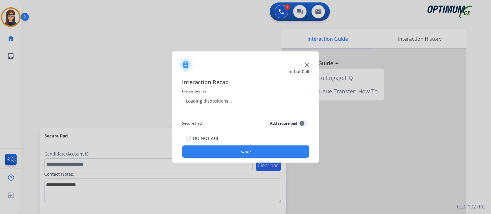
click at [199, 96] on div "Loading dispositions..." at bounding box center [245, 101] width 127 height 12
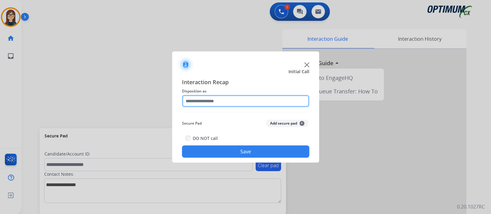
click at [199, 97] on input "text" at bounding box center [245, 101] width 127 height 12
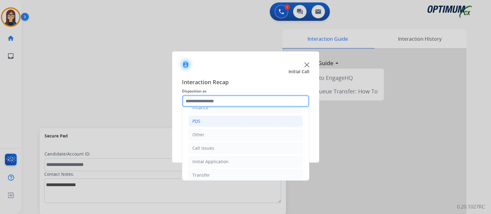
scroll to position [40, 0]
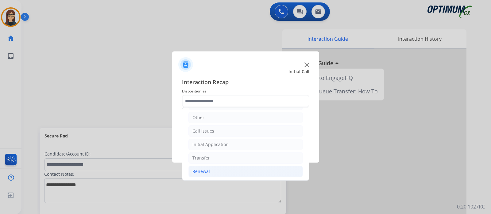
click at [201, 170] on div "Renewal" at bounding box center [200, 172] width 17 height 6
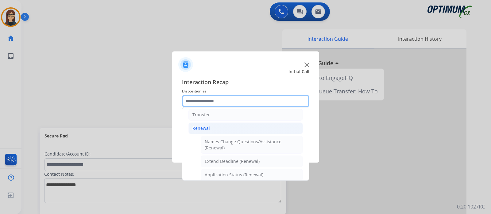
scroll to position [194, 0]
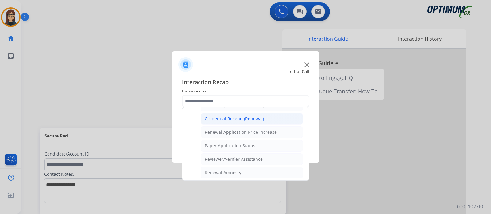
click at [230, 116] on div "Credential Resend (Renewal)" at bounding box center [234, 119] width 59 height 6
type input "**********"
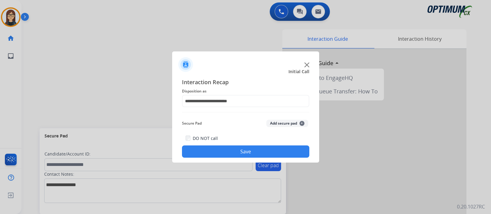
click at [212, 149] on button "Save" at bounding box center [245, 152] width 127 height 12
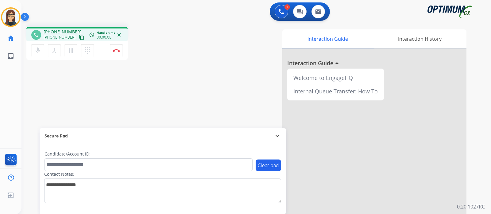
click at [79, 36] on mat-icon "content_copy" at bounding box center [82, 38] width 6 height 6
click at [189, 40] on div "phone [PHONE_NUMBER] [PHONE_NUMBER] content_copy access_time Call metrics Queue…" at bounding box center [248, 150] width 455 height 256
click at [189, 65] on div "phone [PHONE_NUMBER] [PHONE_NUMBER] content_copy access_time Call metrics Queue…" at bounding box center [248, 150] width 455 height 256
click at [163, 27] on div "phone [PHONE_NUMBER] [PHONE_NUMBER] content_copy access_time Call metrics Queue…" at bounding box center [107, 44] width 162 height 35
click at [115, 51] on img at bounding box center [116, 50] width 7 height 3
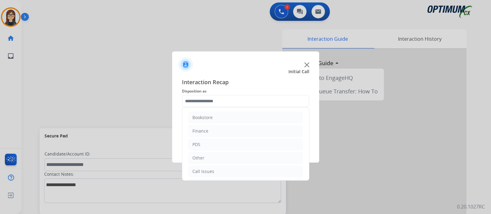
click at [201, 103] on input "text" at bounding box center [245, 101] width 127 height 12
click at [207, 118] on div "Bookstore" at bounding box center [202, 118] width 20 height 6
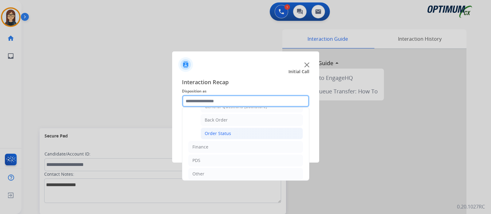
scroll to position [0, 0]
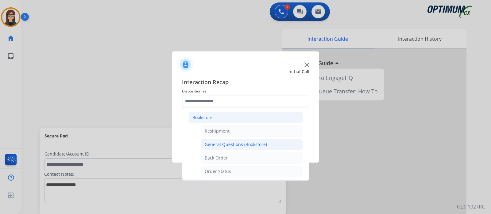
click at [238, 143] on div "General Questions (Bookstore)" at bounding box center [236, 145] width 62 height 6
type input "**********"
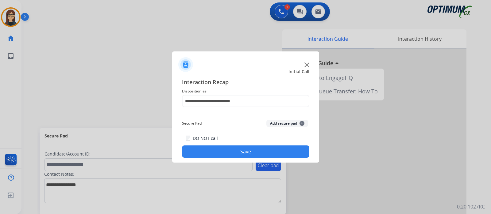
click at [228, 149] on button "Save" at bounding box center [245, 152] width 127 height 12
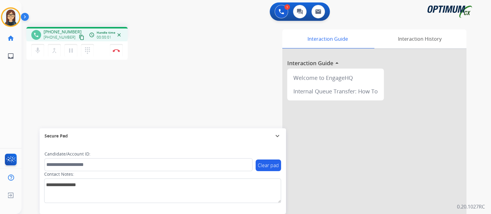
click at [79, 36] on mat-icon "content_copy" at bounding box center [82, 38] width 6 height 6
click at [38, 51] on mat-icon "mic" at bounding box center [37, 50] width 7 height 7
click at [38, 50] on mat-icon "mic_off" at bounding box center [37, 50] width 7 height 7
click at [115, 51] on img at bounding box center [116, 50] width 7 height 3
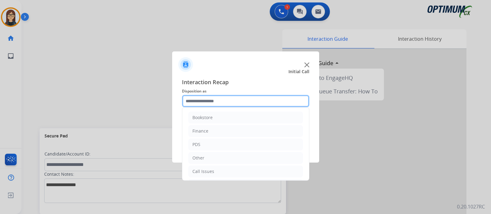
click at [204, 96] on input "text" at bounding box center [245, 101] width 127 height 12
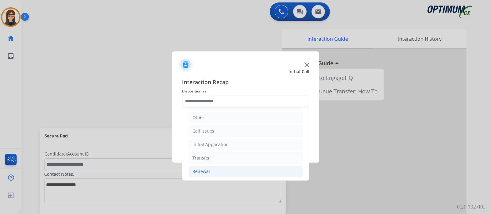
click at [196, 170] on div "Renewal" at bounding box center [200, 172] width 17 height 6
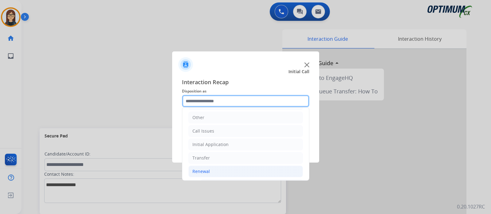
scroll to position [194, 0]
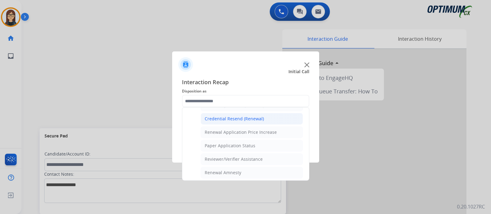
click at [233, 116] on div "Credential Resend (Renewal)" at bounding box center [234, 119] width 59 height 6
type input "**********"
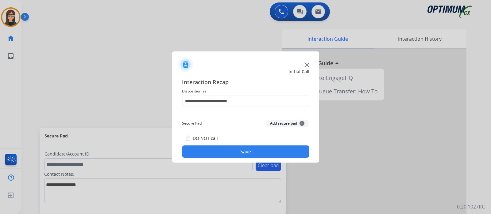
click at [222, 152] on button "Save" at bounding box center [245, 152] width 127 height 12
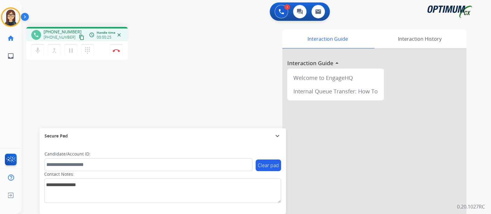
click at [79, 36] on mat-icon "content_copy" at bounding box center [82, 38] width 6 height 6
click at [170, 59] on div "phone [PHONE_NUMBER] [PHONE_NUMBER] content_copy access_time Call metrics Queue…" at bounding box center [107, 44] width 162 height 35
click at [197, 97] on div "Interaction Guide Interaction History Interaction Guide arrow_drop_up Welcome t…" at bounding box center [328, 153] width 275 height 248
click at [117, 51] on img at bounding box center [116, 50] width 7 height 3
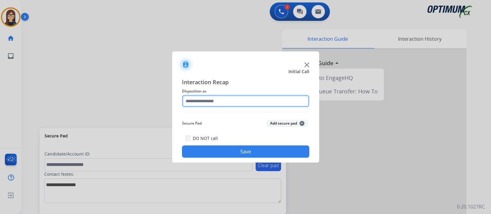
click at [209, 102] on input "text" at bounding box center [245, 101] width 127 height 12
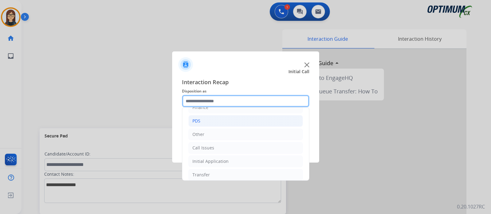
scroll to position [40, 0]
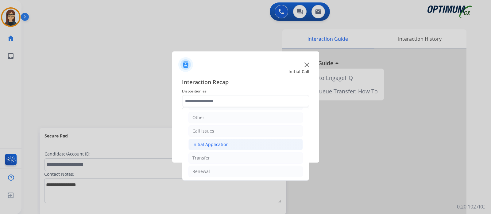
click at [207, 144] on div "Initial Application" at bounding box center [210, 145] width 36 height 6
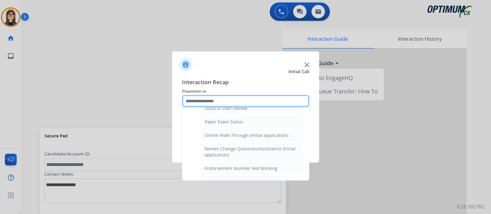
scroll to position [79, 0]
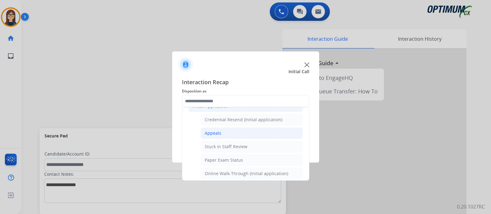
click at [213, 130] on div "Appeals" at bounding box center [213, 133] width 17 height 6
type input "*******"
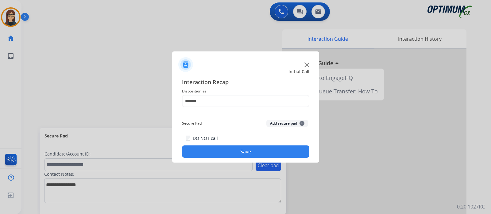
click at [218, 150] on button "Save" at bounding box center [245, 152] width 127 height 12
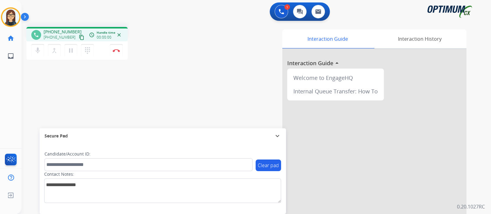
click at [79, 36] on mat-icon "content_copy" at bounding box center [82, 38] width 6 height 6
click at [190, 97] on div "phone [PHONE_NUMBER] [PHONE_NUMBER] content_copy access_time Call metrics Queue…" at bounding box center [248, 150] width 455 height 256
click at [196, 69] on div "Interaction Guide Interaction History Interaction Guide arrow_drop_up Welcome t…" at bounding box center [328, 153] width 275 height 248
click at [203, 50] on div "Interaction Guide Interaction History Interaction Guide arrow_drop_up Welcome t…" at bounding box center [328, 153] width 275 height 248
click at [187, 87] on div "phone [PHONE_NUMBER] [PHONE_NUMBER] content_copy access_time Call metrics Queue…" at bounding box center [248, 150] width 455 height 256
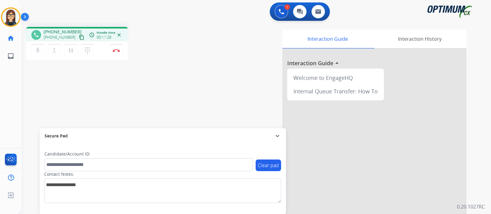
click at [191, 79] on div "Interaction Guide Interaction History Interaction Guide arrow_drop_up Welcome t…" at bounding box center [328, 153] width 275 height 248
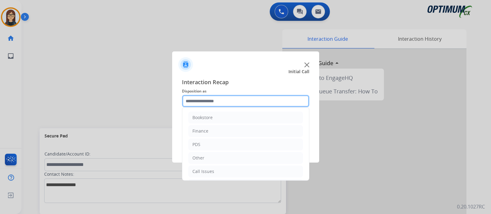
click at [215, 106] on input "text" at bounding box center [245, 101] width 127 height 12
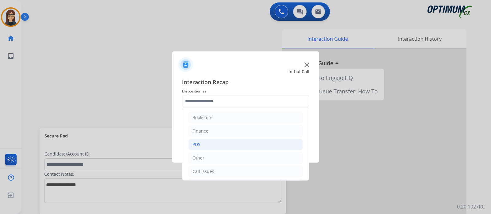
click at [206, 140] on li "PDS" at bounding box center [245, 145] width 114 height 12
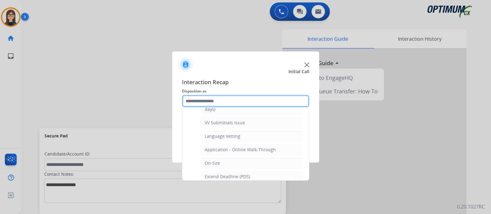
scroll to position [153, 0]
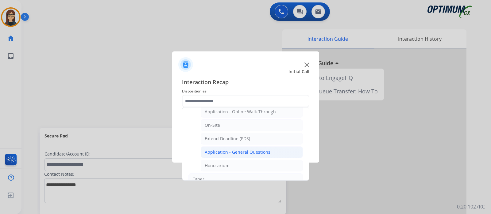
click at [217, 149] on div "Application - General Questions" at bounding box center [238, 152] width 66 height 6
type input "**********"
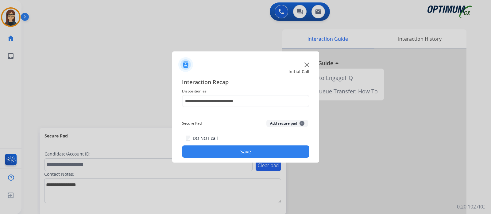
click at [206, 154] on button "Save" at bounding box center [245, 152] width 127 height 12
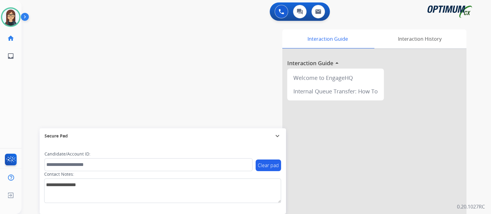
click at [111, 60] on div "swap_horiz Break voice bridge close_fullscreen Connect 3-Way Call merge_type Se…" at bounding box center [248, 150] width 455 height 256
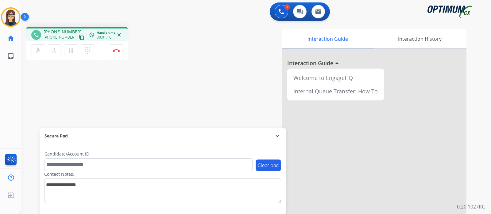
click at [79, 37] on mat-icon "content_copy" at bounding box center [82, 38] width 6 height 6
click at [193, 64] on div "Interaction Guide Interaction History Interaction Guide arrow_drop_up Welcome t…" at bounding box center [328, 153] width 275 height 248
click at [114, 53] on button "Disconnect" at bounding box center [116, 50] width 13 height 13
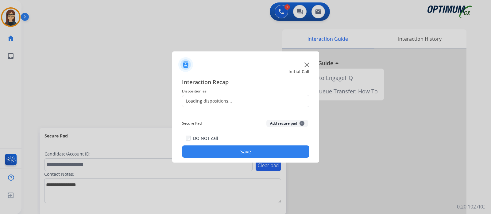
click at [203, 103] on div "Loading dispositions..." at bounding box center [207, 101] width 50 height 6
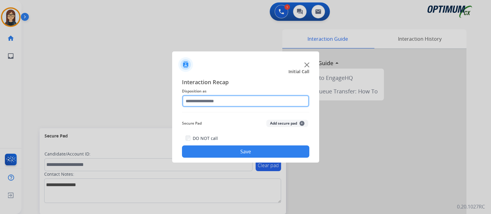
click at [203, 103] on input "text" at bounding box center [245, 101] width 127 height 12
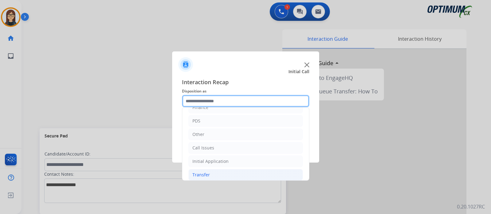
scroll to position [40, 0]
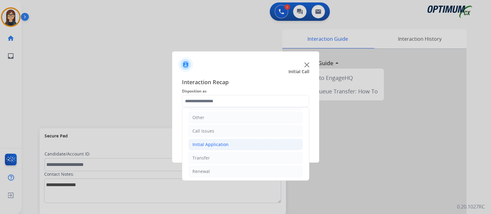
click at [214, 144] on div "Initial Application" at bounding box center [210, 145] width 36 height 6
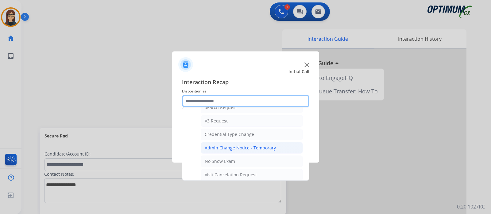
scroll to position [347, 0]
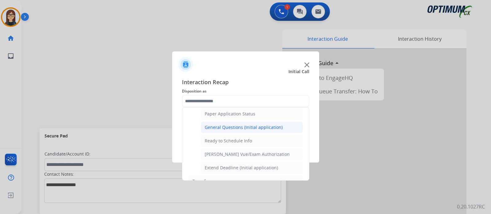
click at [232, 125] on div "General Questions (Initial application)" at bounding box center [244, 128] width 78 height 6
type input "**********"
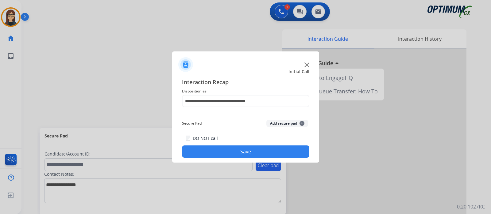
click at [225, 148] on button "Save" at bounding box center [245, 152] width 127 height 12
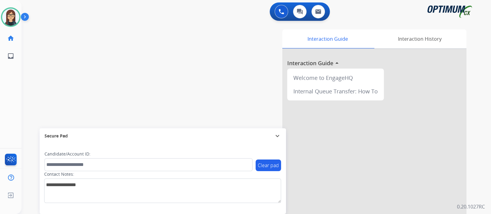
click at [153, 76] on div "swap_horiz Break voice bridge close_fullscreen Connect 3-Way Call merge_type Se…" at bounding box center [248, 150] width 455 height 256
click at [160, 82] on div "swap_horiz Break voice bridge close_fullscreen Connect 3-Way Call merge_type Se…" at bounding box center [248, 150] width 455 height 256
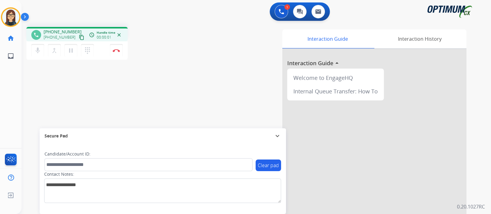
click at [79, 37] on mat-icon "content_copy" at bounding box center [82, 38] width 6 height 6
click at [159, 93] on div "phone [PHONE_NUMBER] [PHONE_NUMBER] content_copy access_time Call metrics Queue…" at bounding box center [248, 150] width 455 height 256
click at [116, 52] on button "Disconnect" at bounding box center [116, 50] width 13 height 13
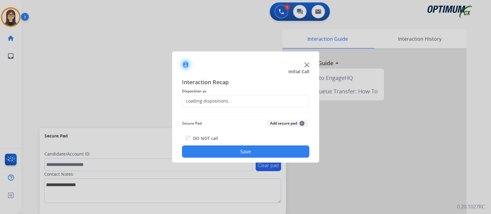
click at [216, 102] on div "Loading dispositions..." at bounding box center [207, 101] width 50 height 6
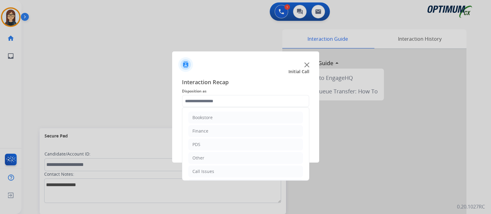
click at [216, 102] on input "text" at bounding box center [245, 101] width 127 height 12
click at [218, 145] on div "Initial Application" at bounding box center [210, 145] width 36 height 6
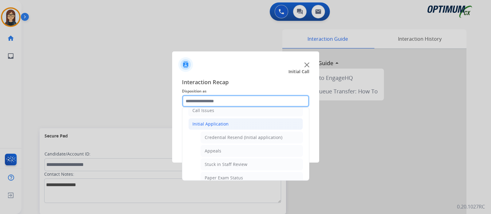
scroll to position [79, 0]
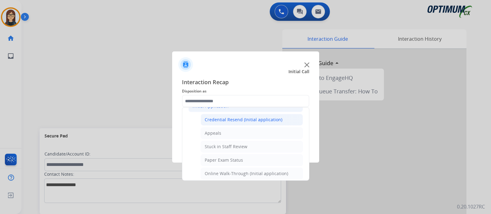
click at [251, 118] on div "Credential Resend (Initial application)" at bounding box center [244, 120] width 78 height 6
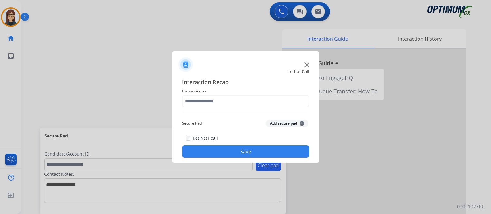
type input "**********"
click at [220, 155] on button "Save" at bounding box center [245, 152] width 127 height 12
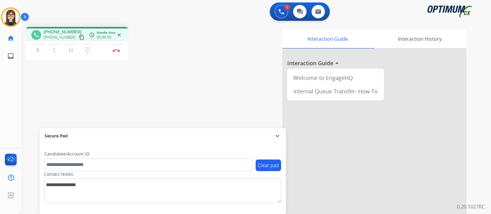
click at [79, 37] on mat-icon "content_copy" at bounding box center [82, 38] width 6 height 6
click at [38, 51] on mat-icon "mic" at bounding box center [37, 50] width 7 height 7
click at [39, 52] on mat-icon "mic_off" at bounding box center [37, 50] width 7 height 7
click at [194, 41] on div "Interaction Guide Interaction History Interaction Guide arrow_drop_up Welcome t…" at bounding box center [328, 153] width 275 height 248
click at [200, 28] on div "Interaction Guide Interaction History Interaction Guide arrow_drop_up Welcome t…" at bounding box center [333, 152] width 285 height 251
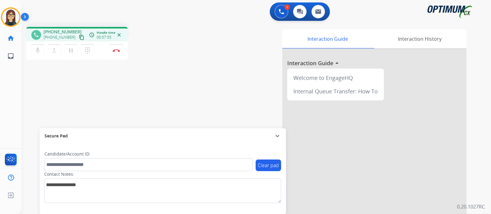
click at [178, 73] on div "phone [PHONE_NUMBER] [PHONE_NUMBER] content_copy access_time Call metrics Queue…" at bounding box center [248, 150] width 455 height 256
click at [211, 59] on div "Interaction Guide Interaction History Interaction Guide arrow_drop_up Welcome t…" at bounding box center [328, 153] width 275 height 248
click at [187, 60] on div "phone [PHONE_NUMBER] [PHONE_NUMBER] content_copy access_time Call metrics Queue…" at bounding box center [107, 44] width 162 height 35
click at [115, 52] on img at bounding box center [116, 50] width 7 height 3
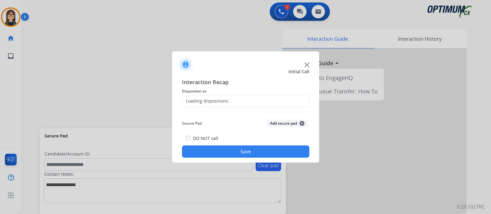
click at [213, 102] on div "Loading dispositions..." at bounding box center [207, 101] width 50 height 6
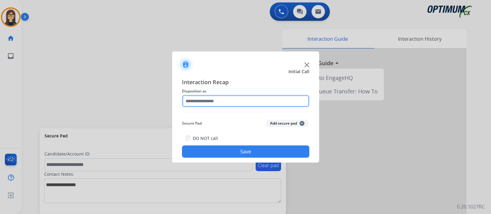
click at [206, 102] on input "text" at bounding box center [245, 101] width 127 height 12
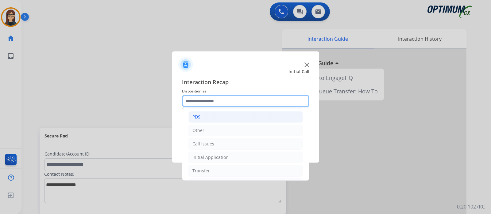
scroll to position [40, 0]
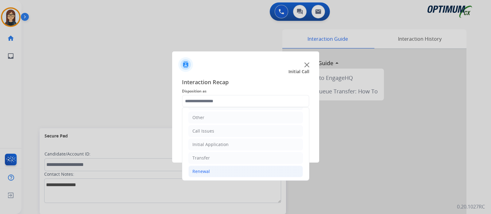
click at [201, 171] on div "Renewal" at bounding box center [200, 172] width 17 height 6
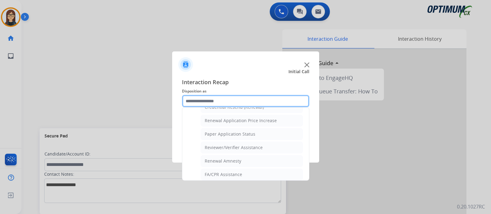
scroll to position [194, 0]
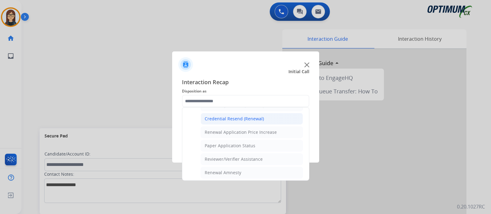
click at [224, 117] on div "Credential Resend (Renewal)" at bounding box center [234, 119] width 59 height 6
type input "**********"
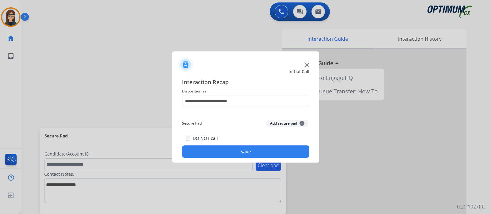
click at [221, 148] on button "Save" at bounding box center [245, 152] width 127 height 12
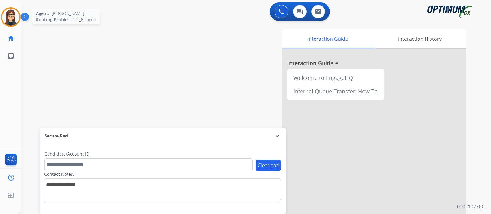
click at [17, 17] on img at bounding box center [10, 17] width 17 height 17
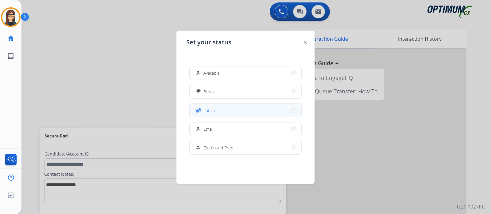
scroll to position [153, 0]
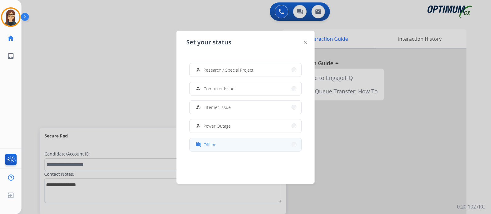
click at [211, 144] on span "Offline" at bounding box center [209, 145] width 13 height 6
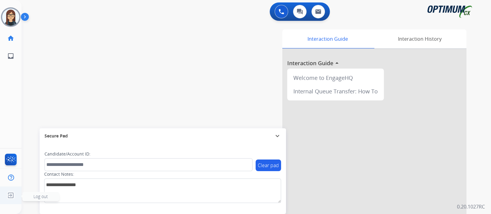
click at [11, 194] on img at bounding box center [10, 196] width 11 height 12
